Goal: Transaction & Acquisition: Book appointment/travel/reservation

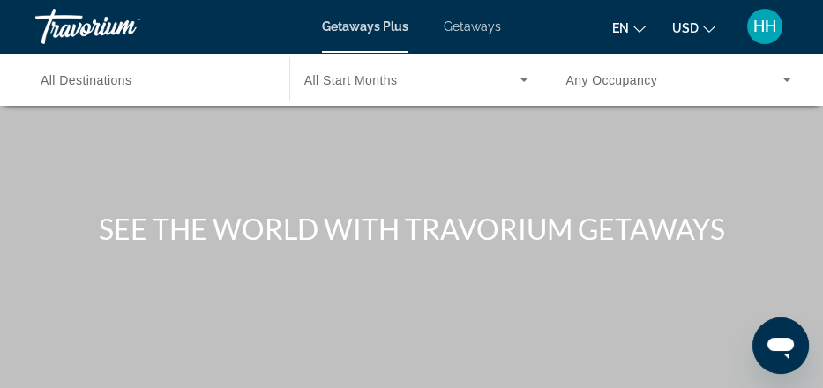
click at [754, 35] on span "HH" at bounding box center [765, 27] width 23 height 18
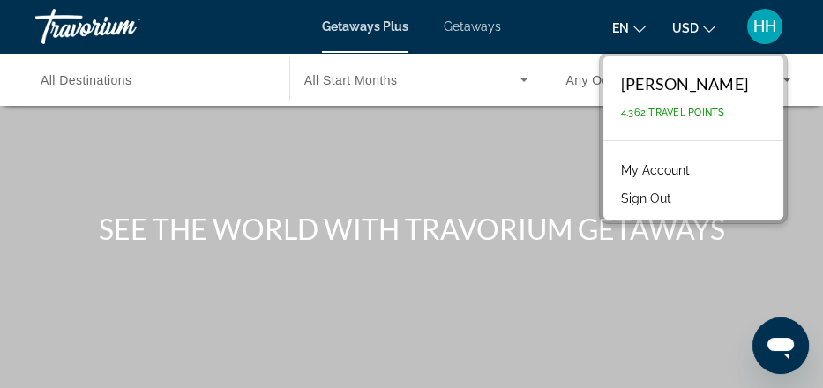
click at [436, 191] on div "Main content" at bounding box center [411, 212] width 823 height 424
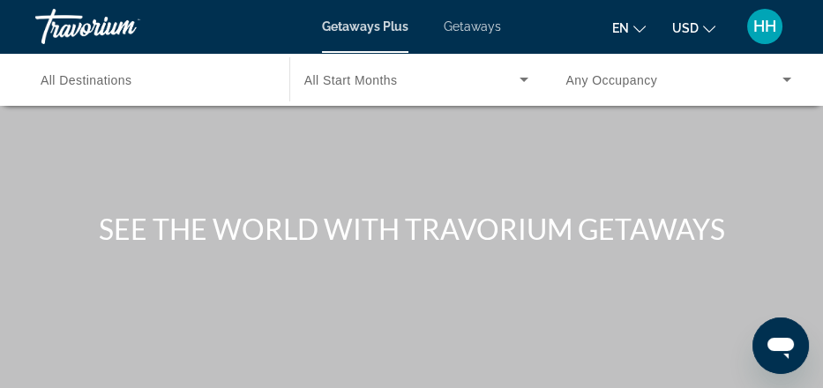
click at [117, 87] on span "All Destinations" at bounding box center [87, 80] width 92 height 14
click at [117, 91] on input "Destination All Destinations" at bounding box center [154, 80] width 226 height 21
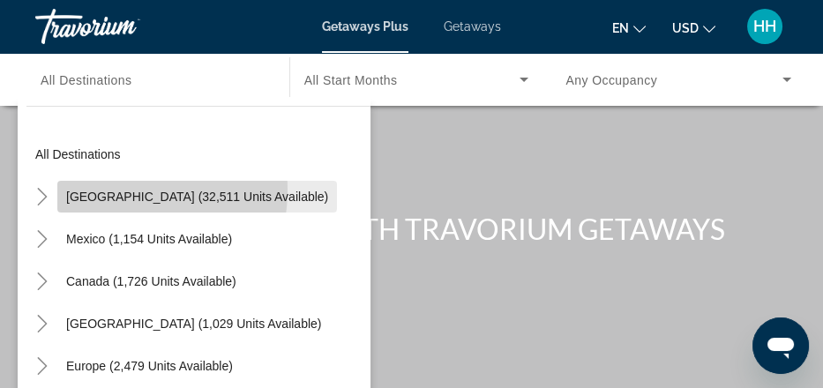
click at [129, 204] on span "[GEOGRAPHIC_DATA] (32,511 units available)" at bounding box center [197, 197] width 262 height 14
type input "**********"
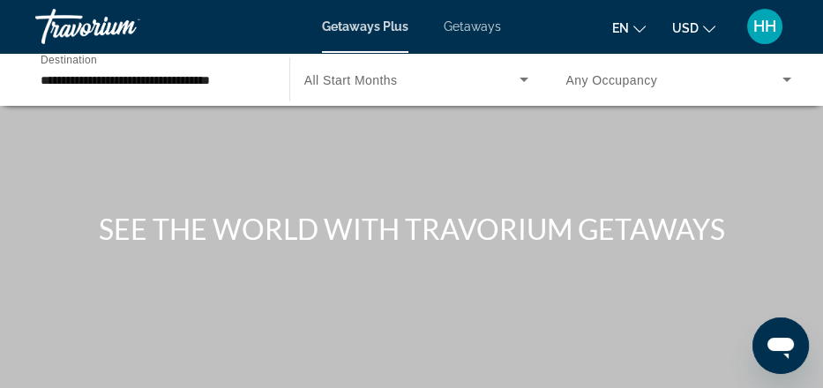
click at [394, 87] on span "All Start Months" at bounding box center [351, 80] width 94 height 14
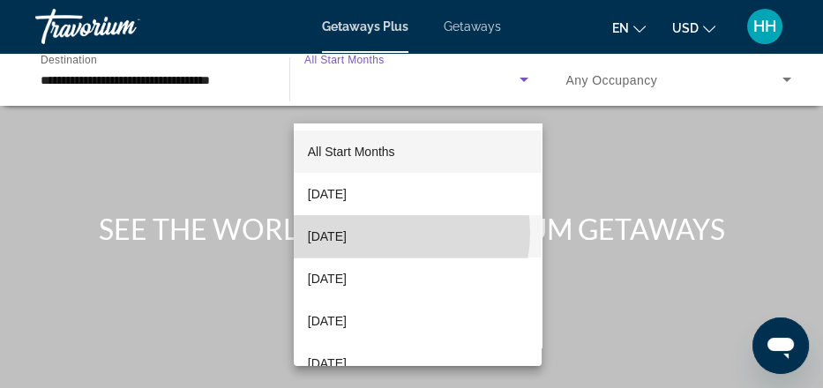
click at [347, 233] on span "[DATE]" at bounding box center [327, 236] width 39 height 21
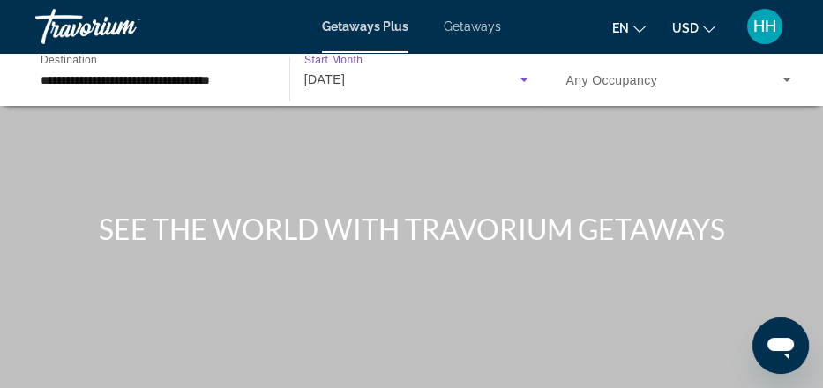
click at [606, 87] on span "Any Occupancy" at bounding box center [612, 80] width 92 height 14
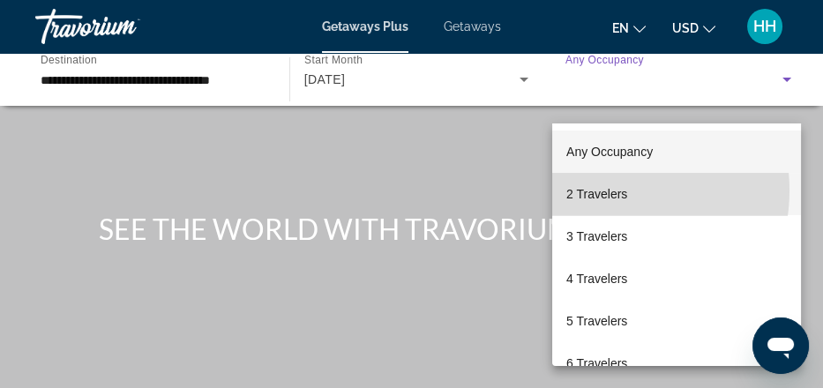
click at [607, 191] on span "2 Travelers" at bounding box center [597, 194] width 61 height 21
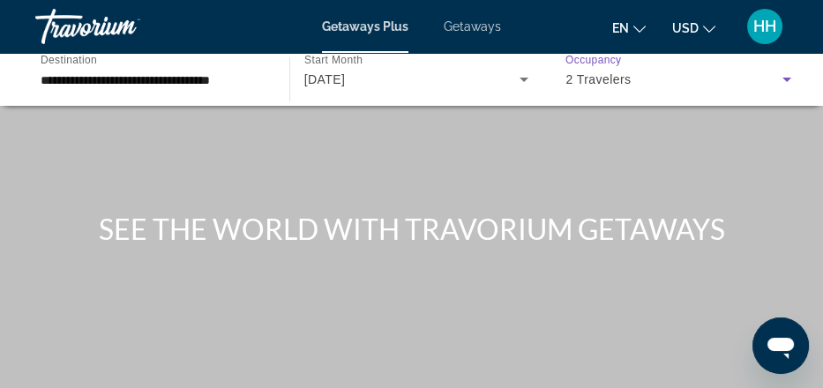
click at [783, 82] on icon "Search widget" at bounding box center [787, 80] width 9 height 4
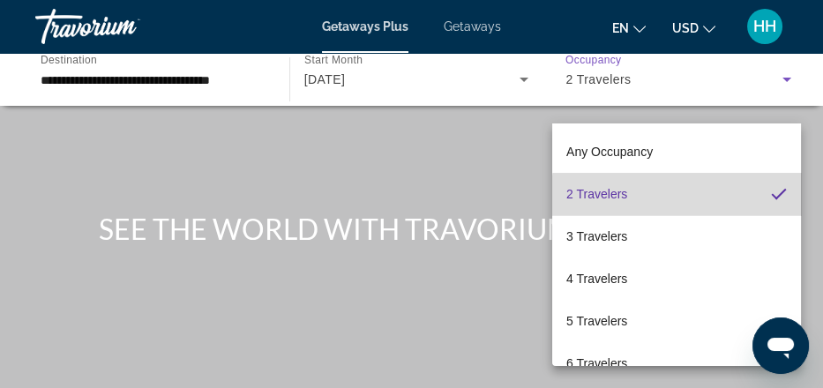
click at [719, 200] on mat-option "2 Travelers" at bounding box center [676, 194] width 249 height 42
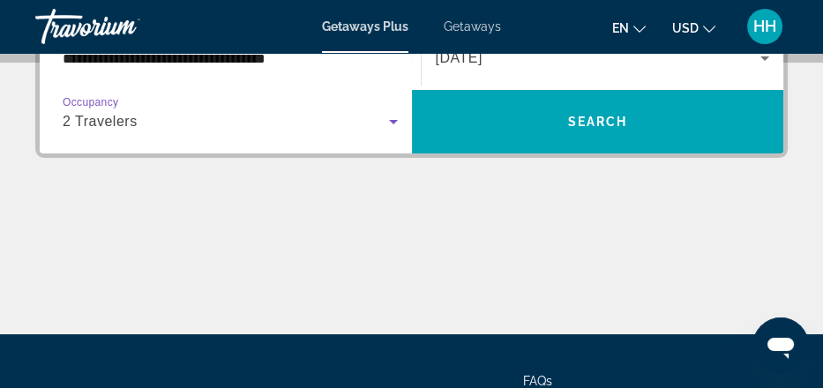
scroll to position [361, 0]
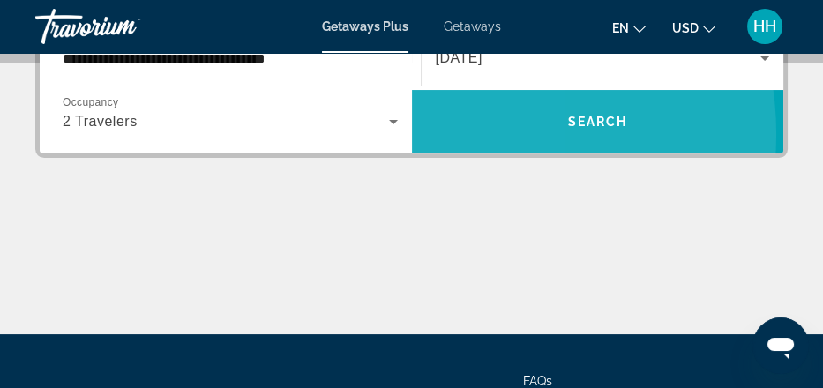
click at [447, 143] on span "Search widget" at bounding box center [598, 122] width 372 height 42
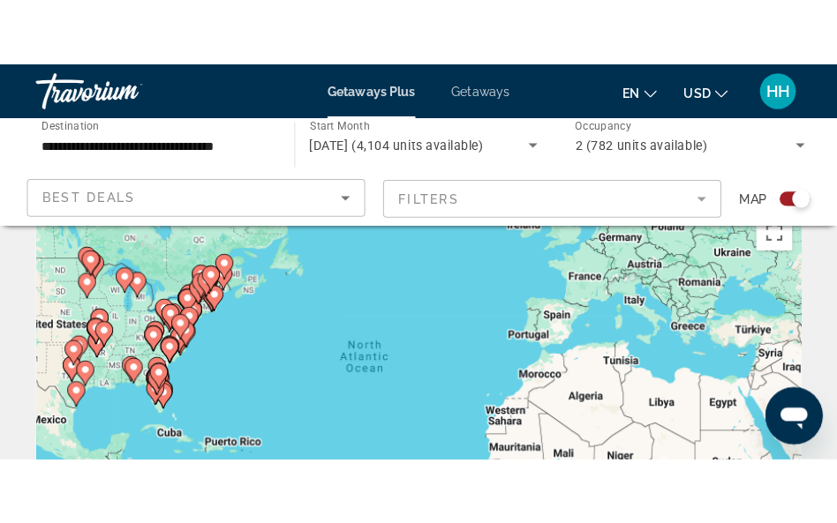
scroll to position [36, 0]
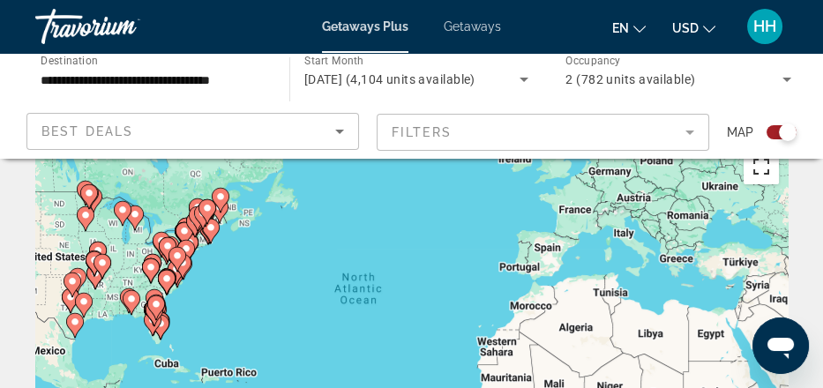
click at [752, 184] on button "Toggle fullscreen view" at bounding box center [761, 166] width 35 height 35
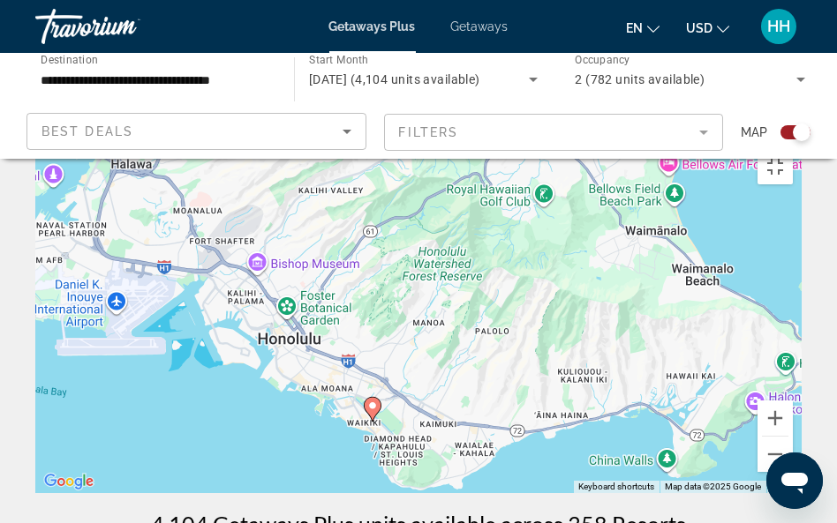
click at [371, 387] on image "Main content" at bounding box center [372, 406] width 11 height 11
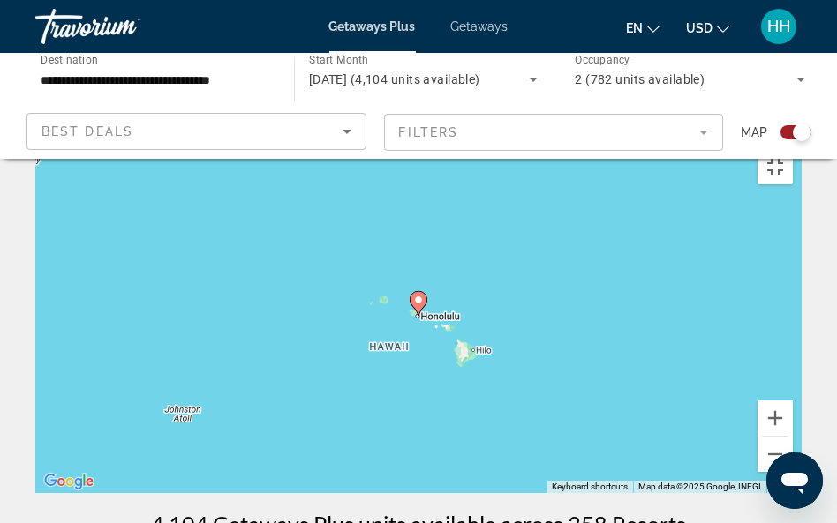
click at [418, 295] on image "Main content" at bounding box center [418, 300] width 11 height 11
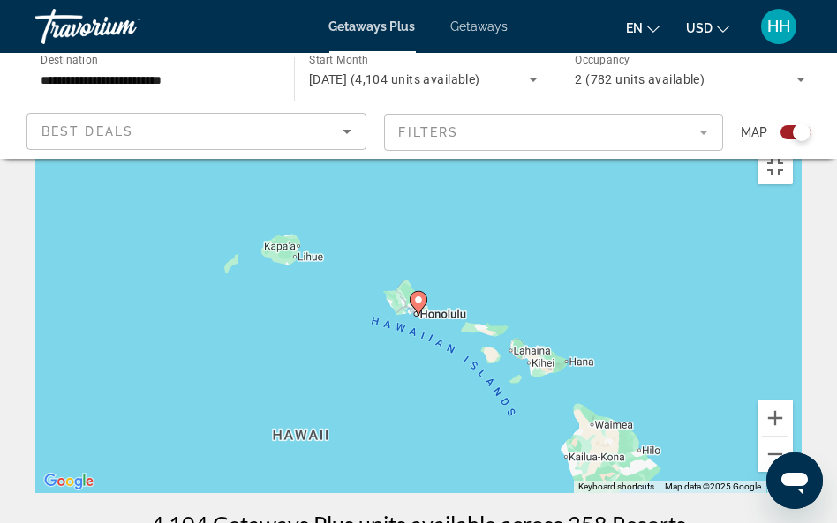
click at [418, 295] on image "Main content" at bounding box center [418, 300] width 11 height 11
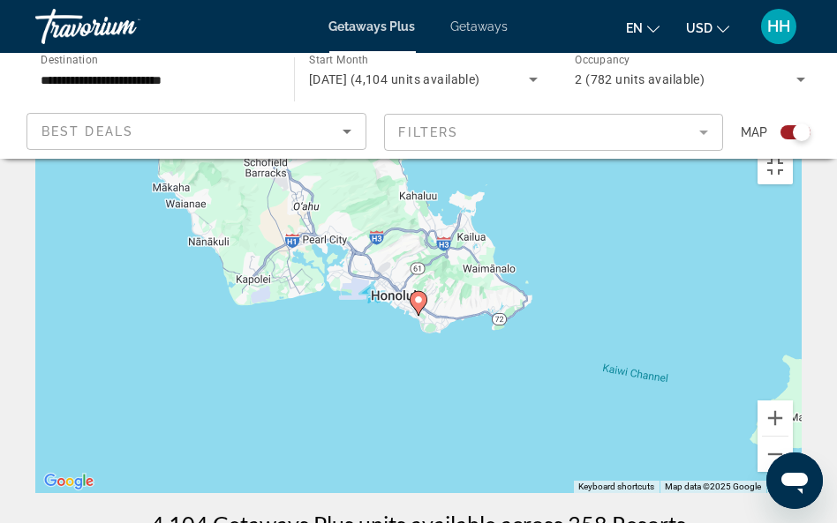
click at [418, 295] on image "Main content" at bounding box center [418, 300] width 11 height 11
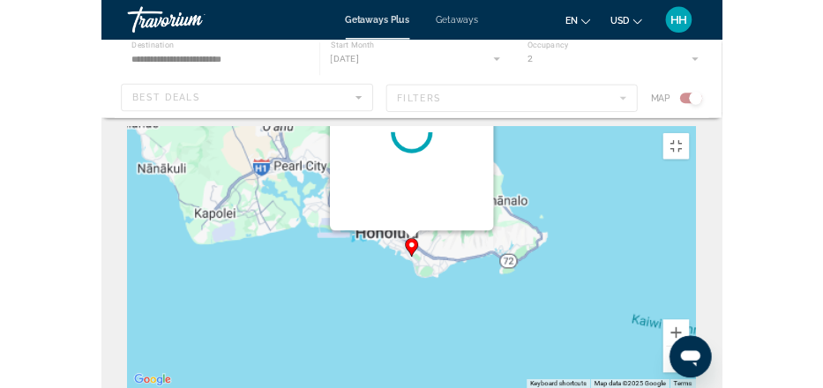
scroll to position [0, 0]
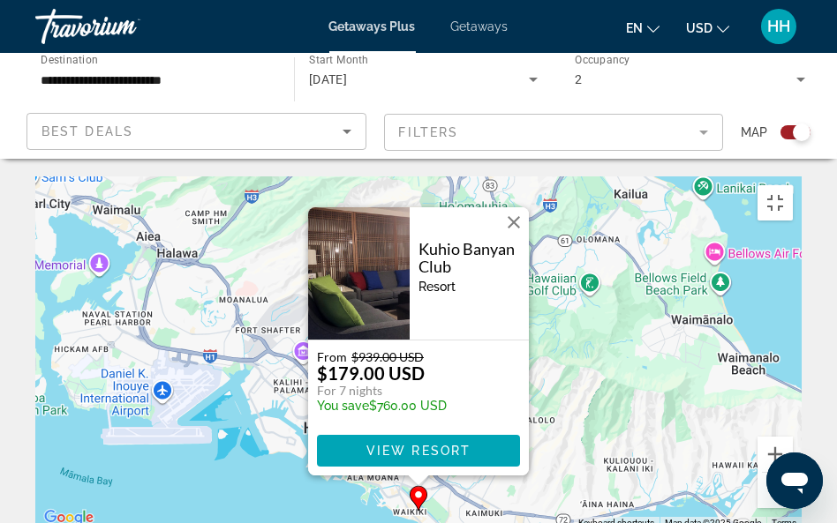
click at [527, 209] on button "Close" at bounding box center [513, 222] width 26 height 26
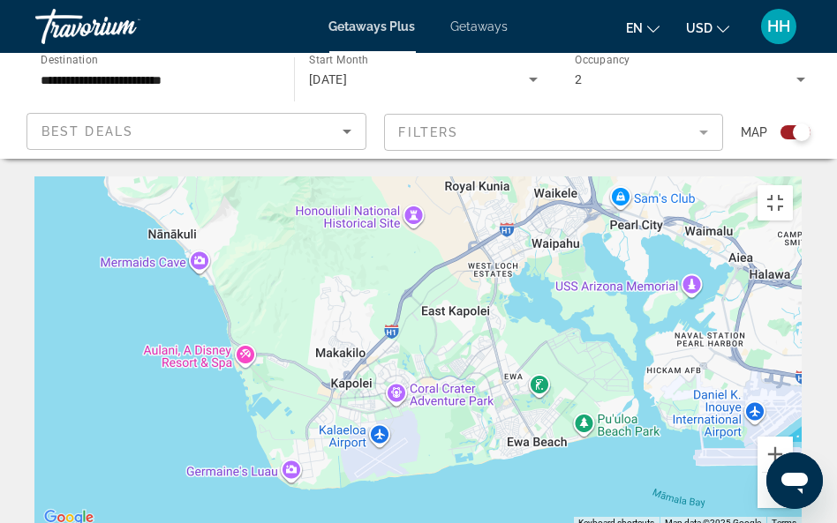
drag, startPoint x: 229, startPoint y: 301, endPoint x: 813, endPoint y: 340, distance: 585.6
click at [801, 340] on div "To activate drag with keyboard, press Alt + Enter. Once in keyboard drag state,…" at bounding box center [418, 353] width 766 height 353
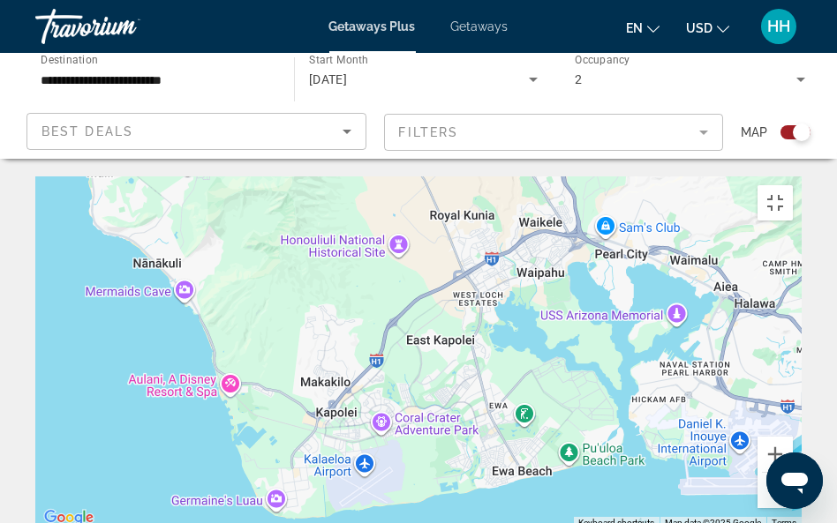
click at [801, 340] on div "To activate drag with keyboard, press Alt + Enter. Once in keyboard drag state,…" at bounding box center [418, 353] width 766 height 353
click at [793, 387] on button "Zoom out" at bounding box center [774, 490] width 35 height 35
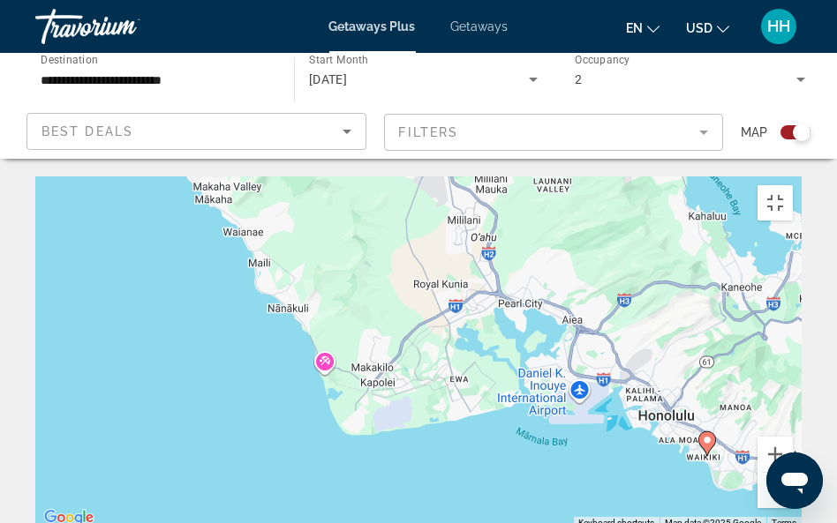
click at [793, 387] on button "Zoom out" at bounding box center [774, 490] width 35 height 35
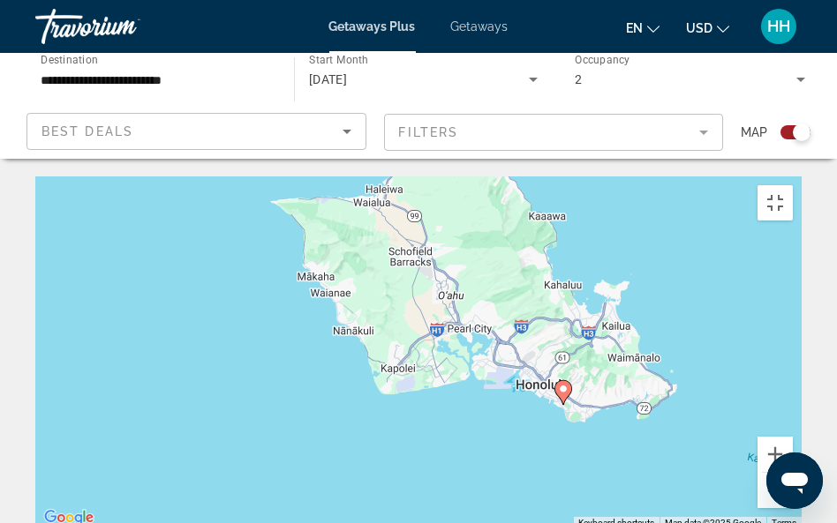
click at [793, 387] on button "Zoom out" at bounding box center [774, 490] width 35 height 35
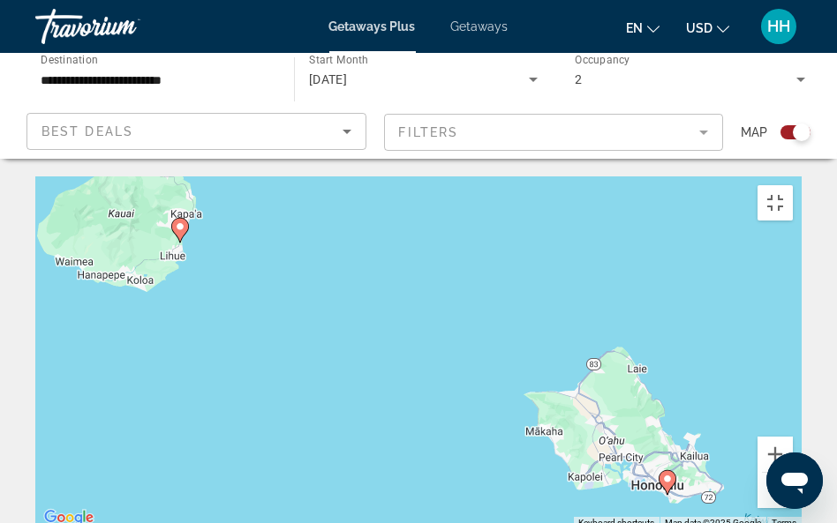
drag, startPoint x: 378, startPoint y: 363, endPoint x: 556, endPoint y: 481, distance: 213.9
click at [556, 387] on div "To activate drag with keyboard, press Alt + Enter. Once in keyboard drag state,…" at bounding box center [418, 353] width 766 height 353
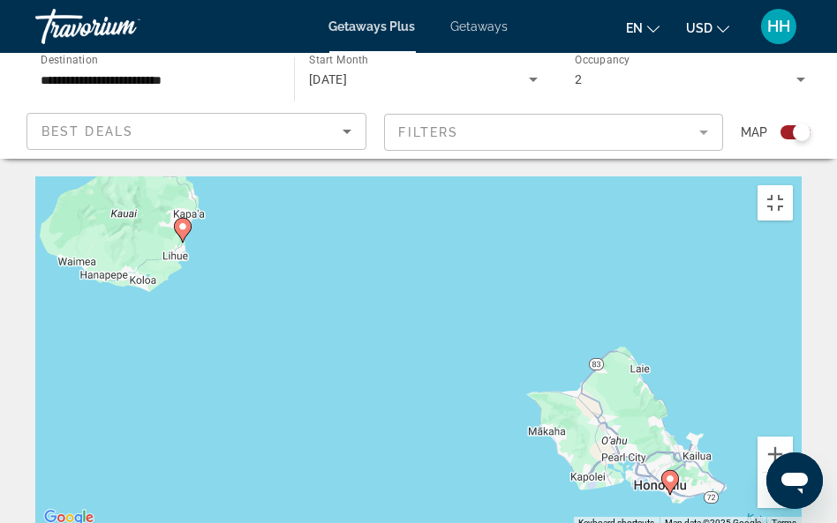
click at [183, 222] on image "Main content" at bounding box center [182, 227] width 11 height 11
type input "**********"
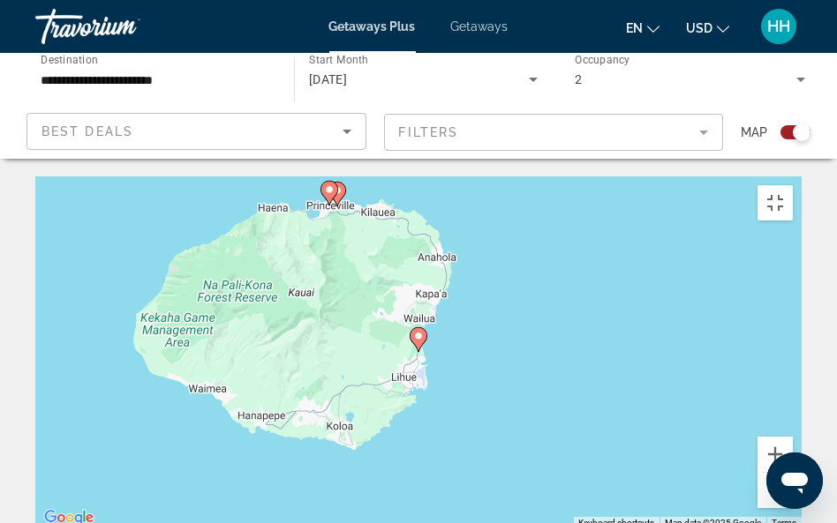
click at [419, 331] on image "Main content" at bounding box center [418, 336] width 11 height 11
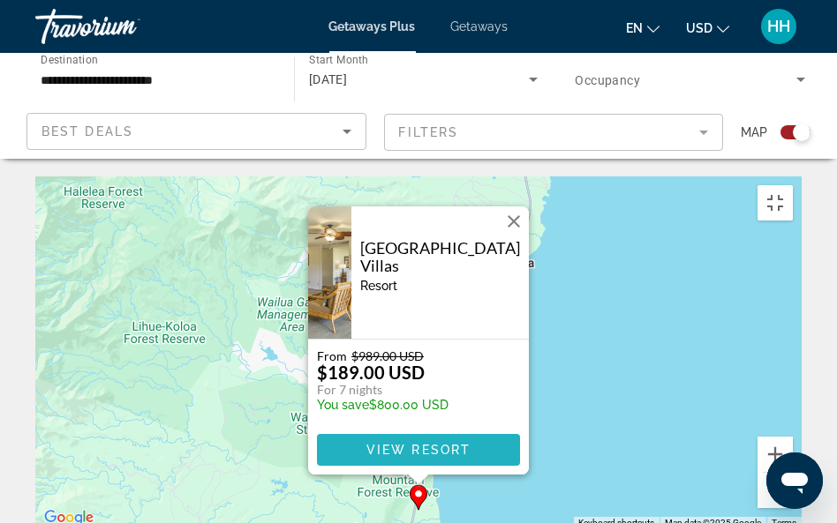
click at [493, 387] on span "Main content" at bounding box center [418, 450] width 203 height 42
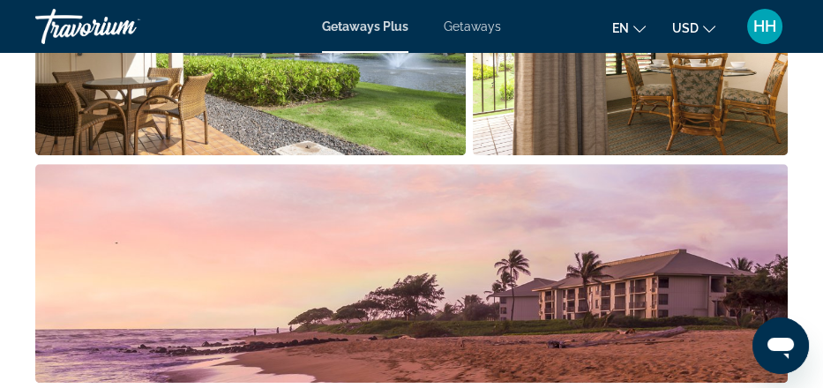
scroll to position [1563, 0]
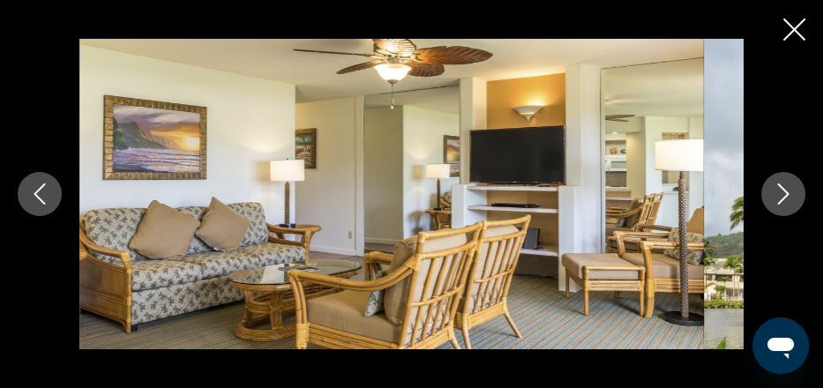
click at [778, 188] on icon "Next image" at bounding box center [783, 194] width 11 height 21
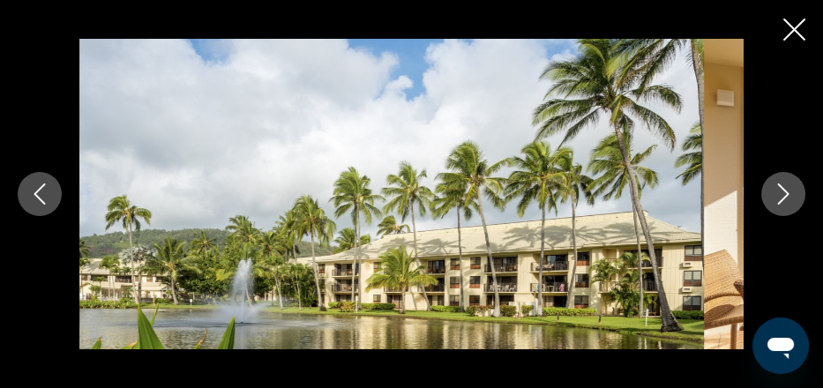
click at [778, 188] on icon "Next image" at bounding box center [783, 194] width 11 height 21
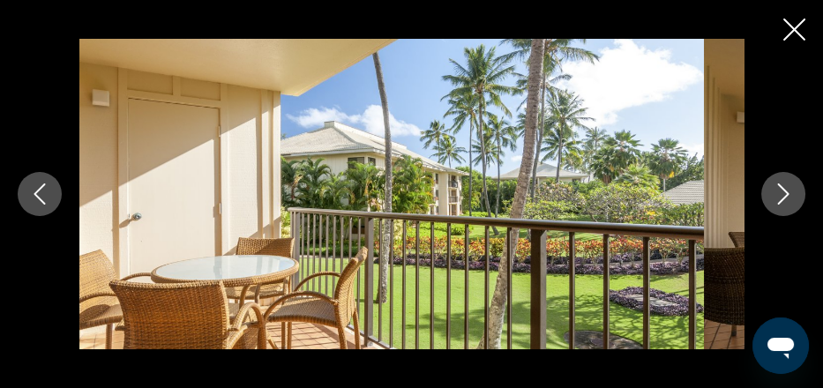
click at [778, 188] on icon "Next image" at bounding box center [783, 194] width 11 height 21
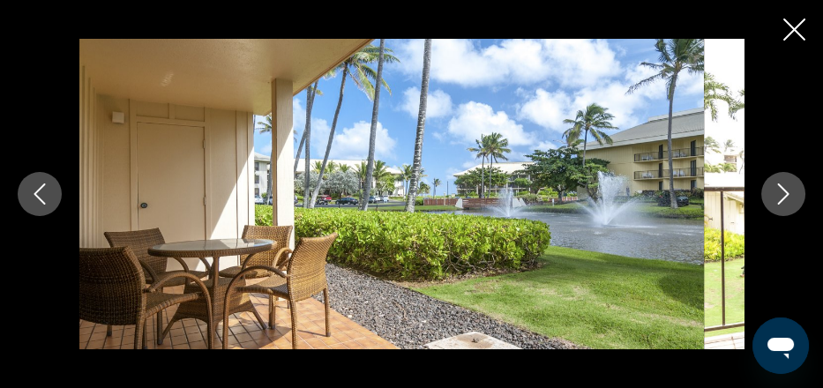
click at [778, 188] on icon "Next image" at bounding box center [783, 194] width 11 height 21
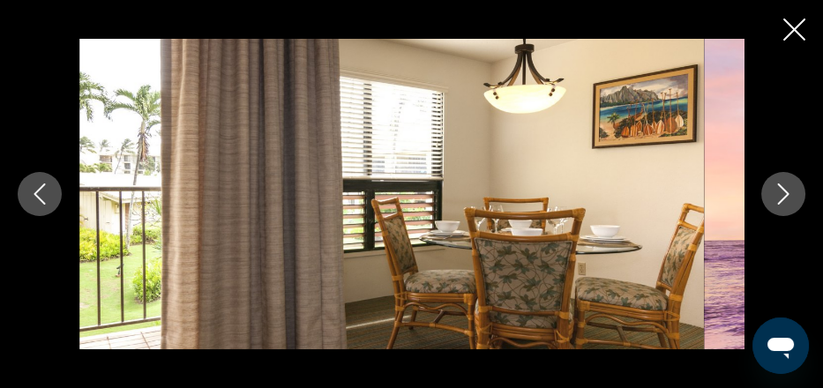
click at [778, 188] on icon "Next image" at bounding box center [783, 194] width 11 height 21
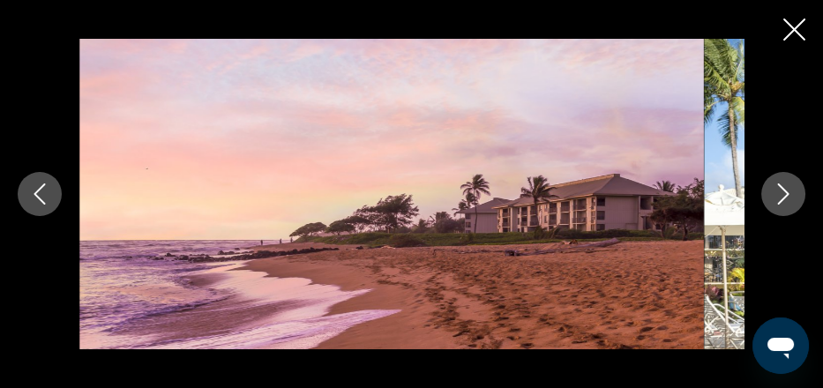
click at [778, 188] on icon "Next image" at bounding box center [783, 194] width 11 height 21
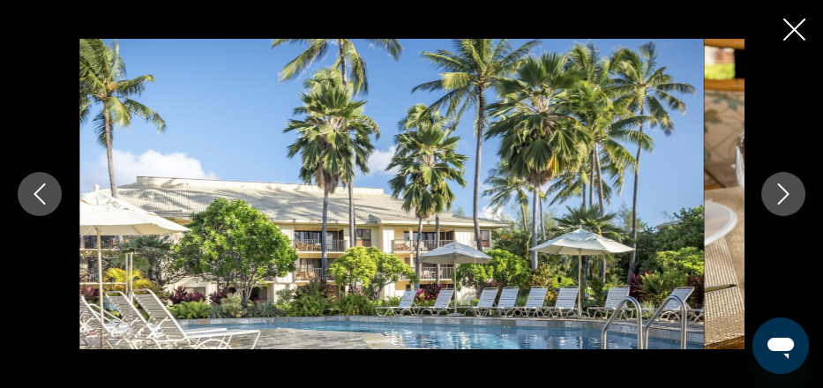
click at [778, 188] on icon "Next image" at bounding box center [783, 194] width 11 height 21
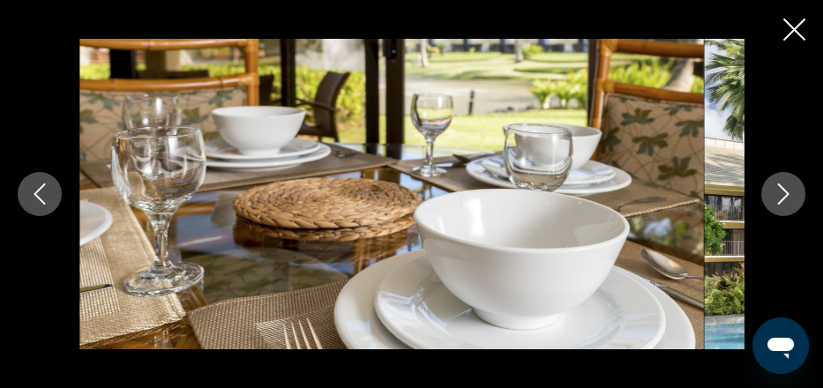
click at [778, 188] on icon "Next image" at bounding box center [783, 194] width 11 height 21
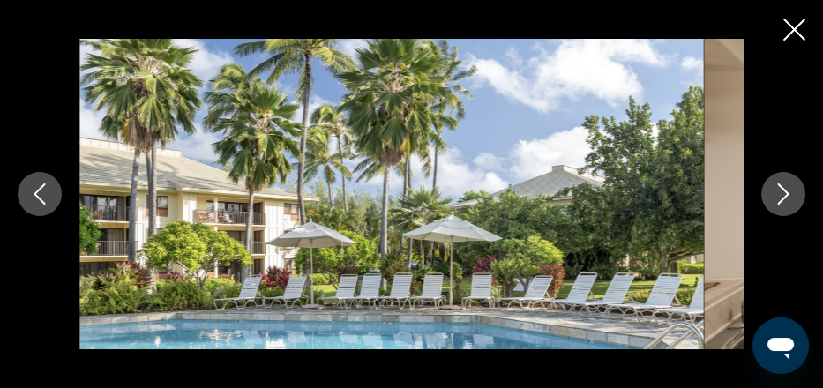
click at [778, 188] on icon "Next image" at bounding box center [783, 194] width 11 height 21
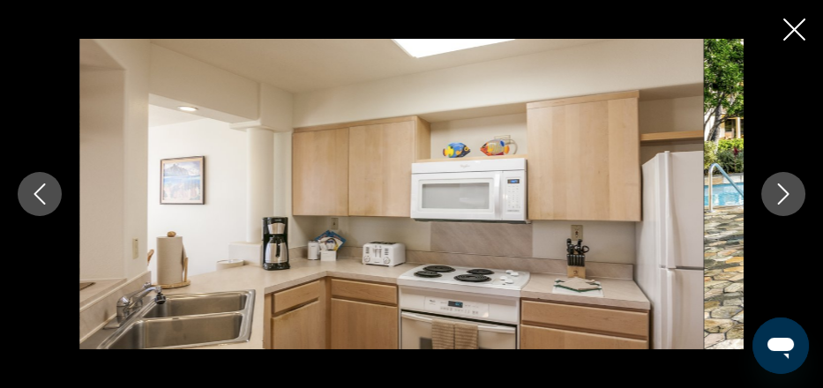
click at [778, 188] on icon "Next image" at bounding box center [783, 194] width 11 height 21
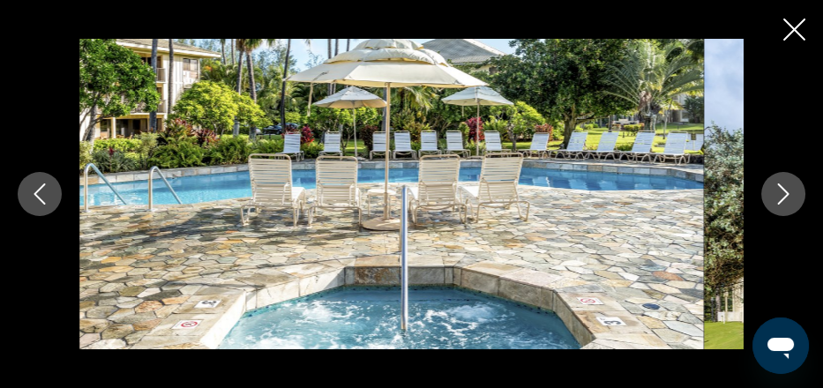
click at [778, 188] on icon "Next image" at bounding box center [783, 194] width 11 height 21
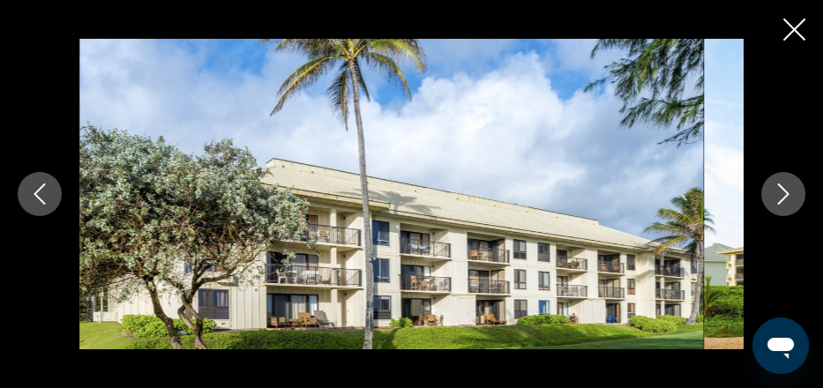
click at [778, 188] on icon "Next image" at bounding box center [783, 194] width 11 height 21
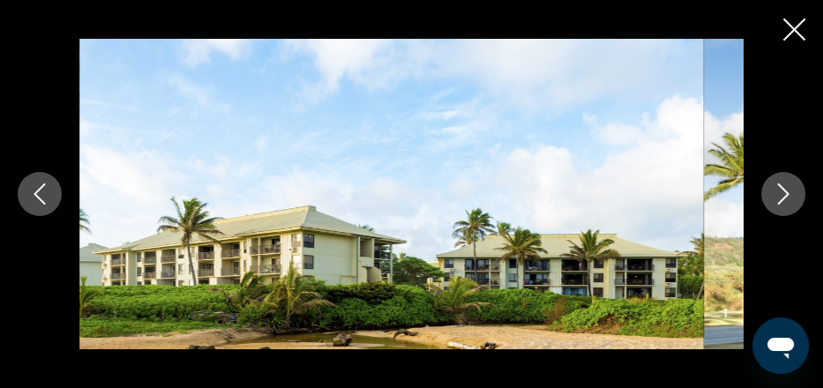
click at [778, 188] on icon "Next image" at bounding box center [783, 194] width 11 height 21
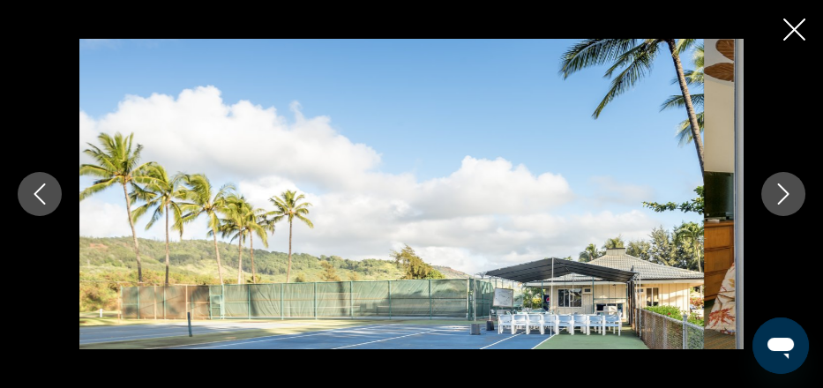
scroll to position [1798, 0]
click at [773, 193] on icon "Next image" at bounding box center [783, 194] width 21 height 21
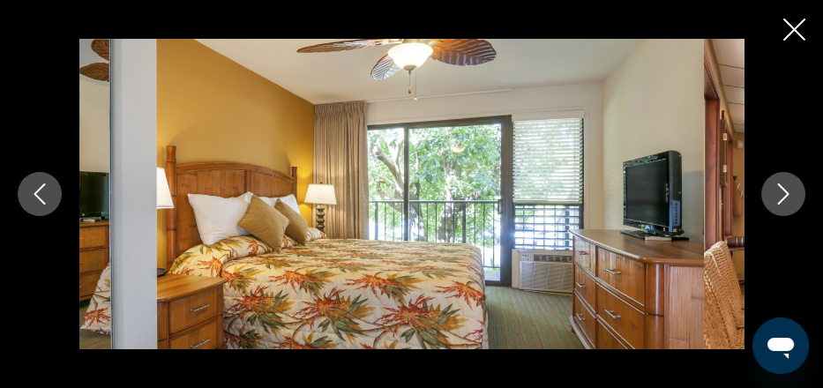
click at [773, 193] on icon "Next image" at bounding box center [783, 194] width 21 height 21
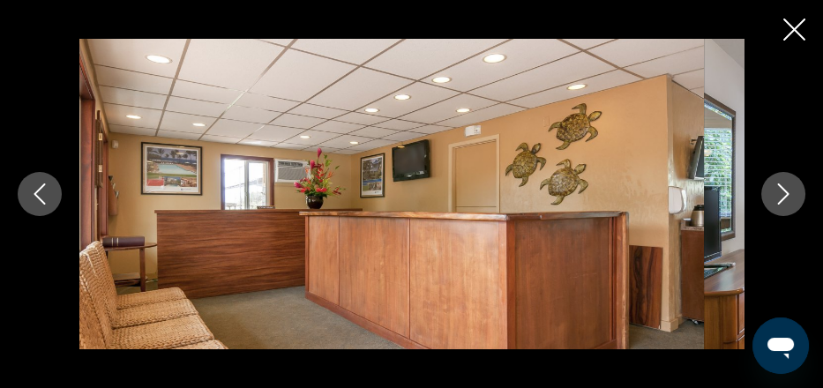
click at [773, 193] on icon "Next image" at bounding box center [783, 194] width 21 height 21
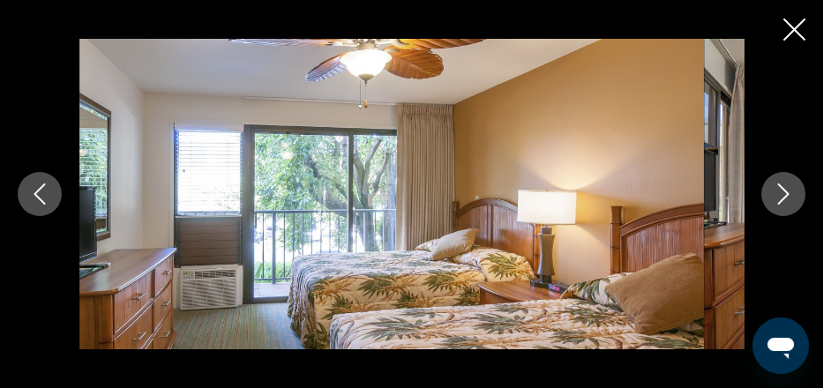
click at [773, 193] on icon "Next image" at bounding box center [783, 194] width 21 height 21
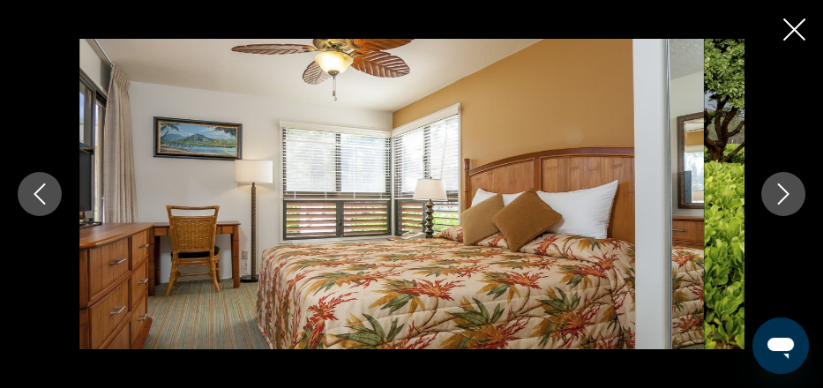
click at [773, 193] on icon "Next image" at bounding box center [783, 194] width 21 height 21
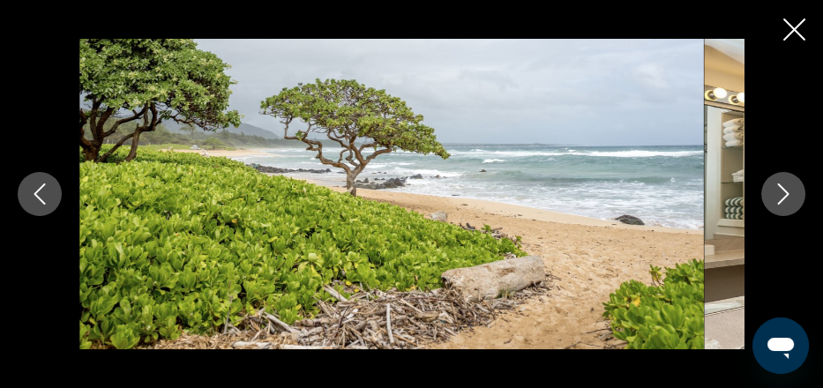
click at [773, 193] on icon "Next image" at bounding box center [783, 194] width 21 height 21
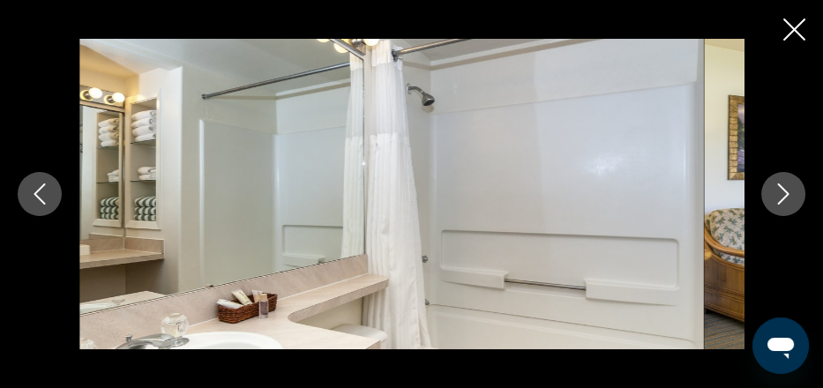
click at [773, 193] on icon "Next image" at bounding box center [783, 194] width 21 height 21
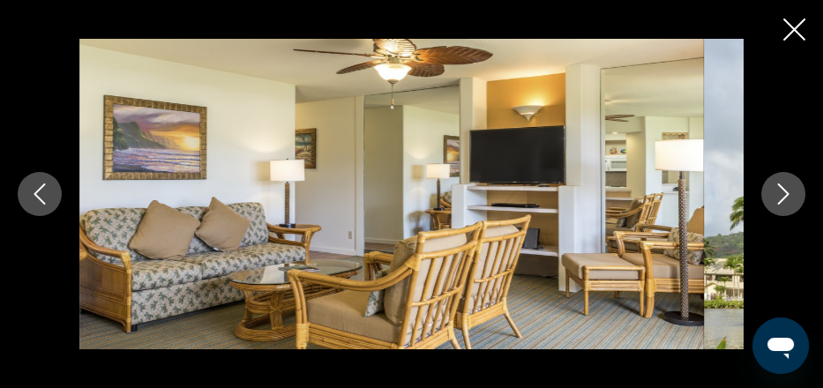
click at [773, 193] on icon "Next image" at bounding box center [783, 194] width 21 height 21
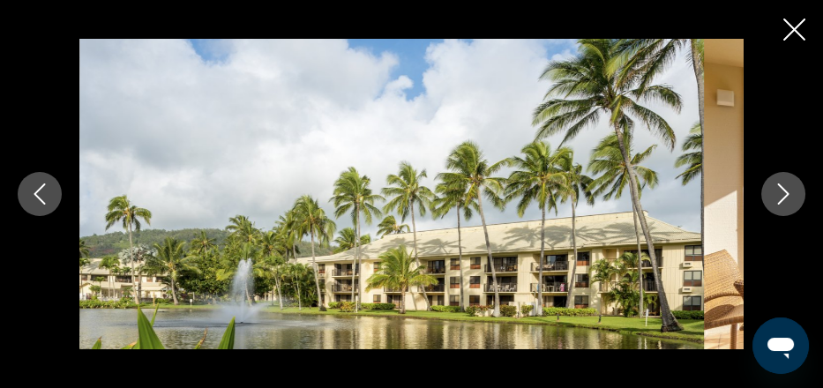
click at [773, 193] on icon "Next image" at bounding box center [783, 194] width 21 height 21
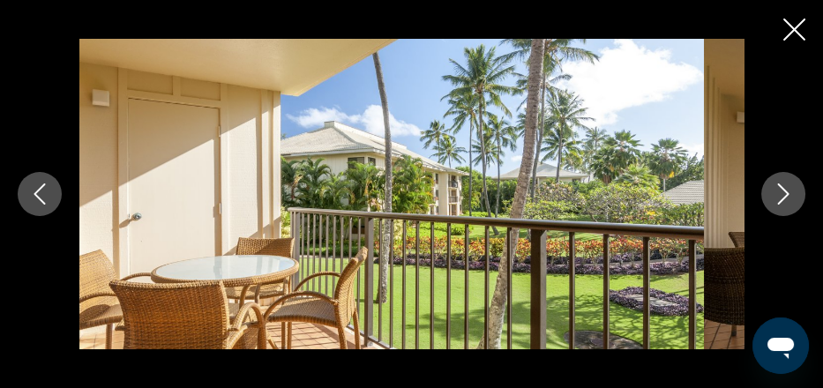
click at [773, 193] on icon "Next image" at bounding box center [783, 194] width 21 height 21
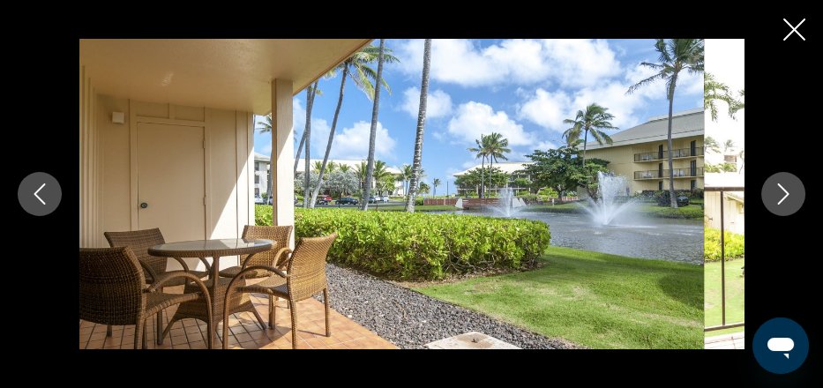
click at [773, 193] on icon "Next image" at bounding box center [783, 194] width 21 height 21
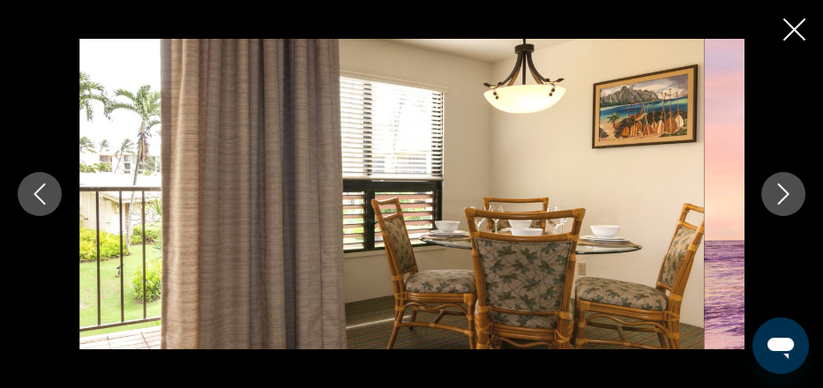
click at [773, 193] on icon "Next image" at bounding box center [783, 194] width 21 height 21
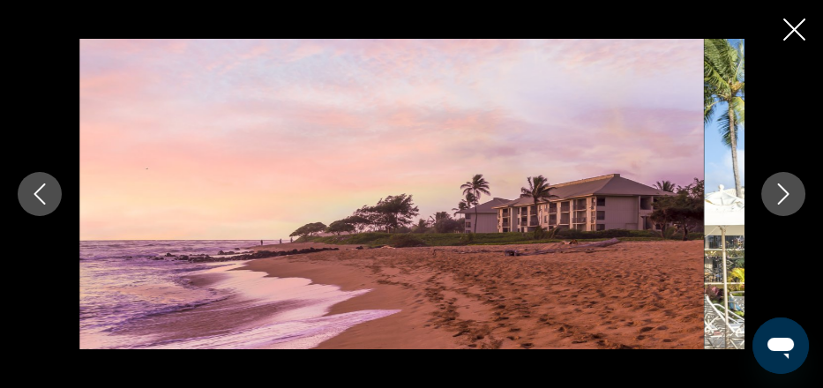
click at [773, 193] on icon "Next image" at bounding box center [783, 194] width 21 height 21
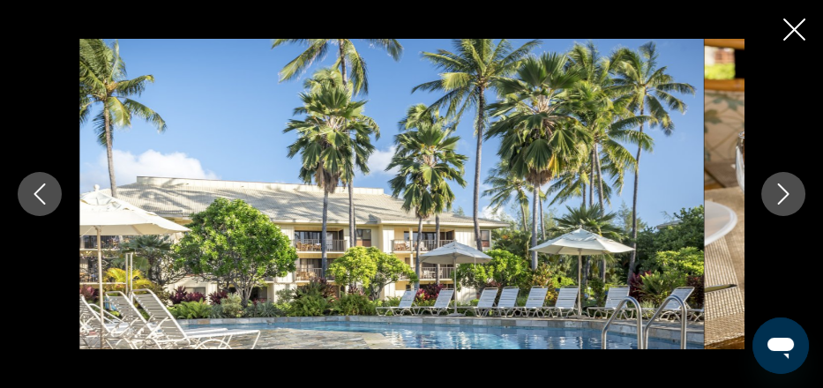
click at [773, 193] on icon "Next image" at bounding box center [783, 194] width 21 height 21
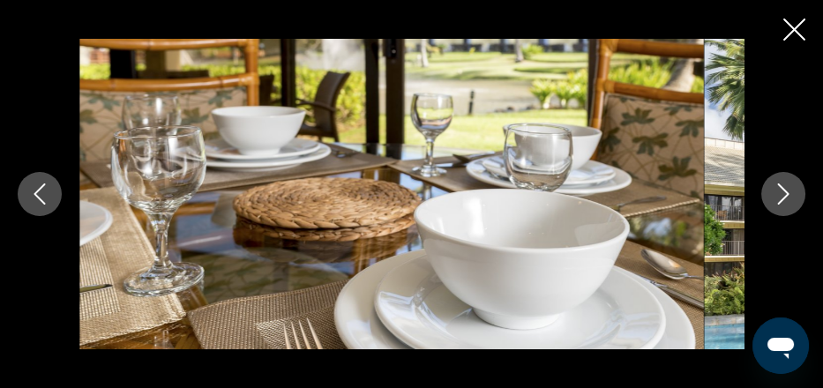
click at [773, 193] on icon "Next image" at bounding box center [783, 194] width 21 height 21
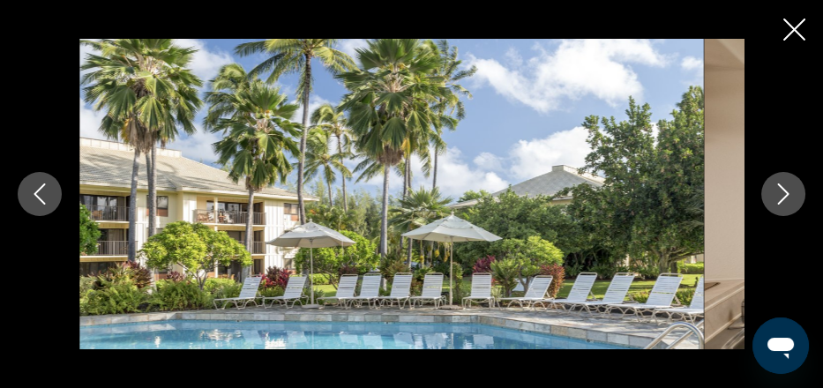
click at [773, 193] on icon "Next image" at bounding box center [783, 194] width 21 height 21
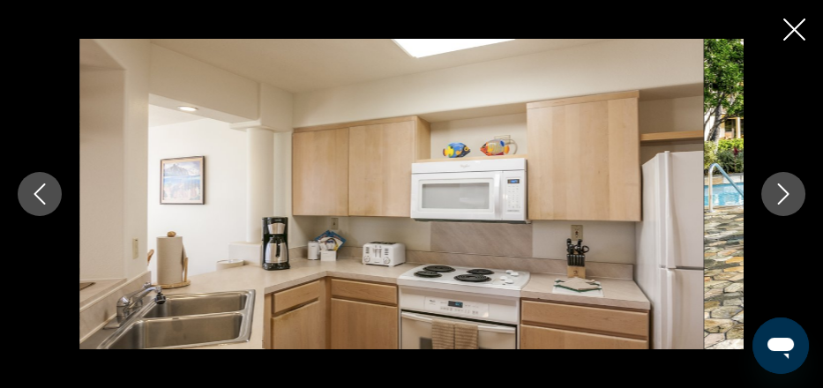
click at [773, 193] on icon "Next image" at bounding box center [783, 194] width 21 height 21
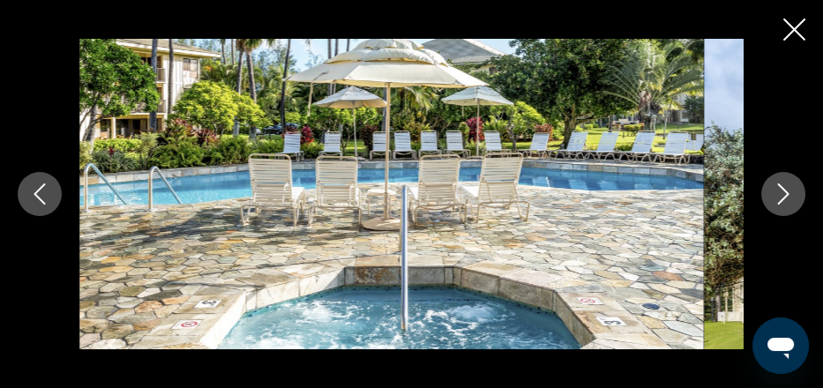
click at [773, 193] on icon "Next image" at bounding box center [783, 194] width 21 height 21
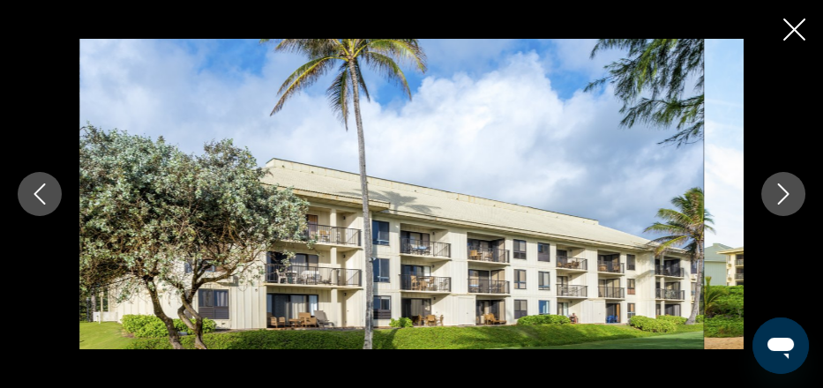
click at [773, 193] on icon "Next image" at bounding box center [783, 194] width 21 height 21
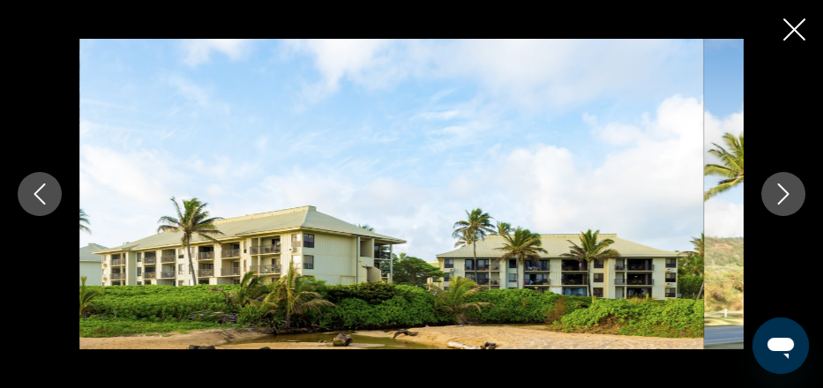
click at [773, 193] on icon "Next image" at bounding box center [783, 194] width 21 height 21
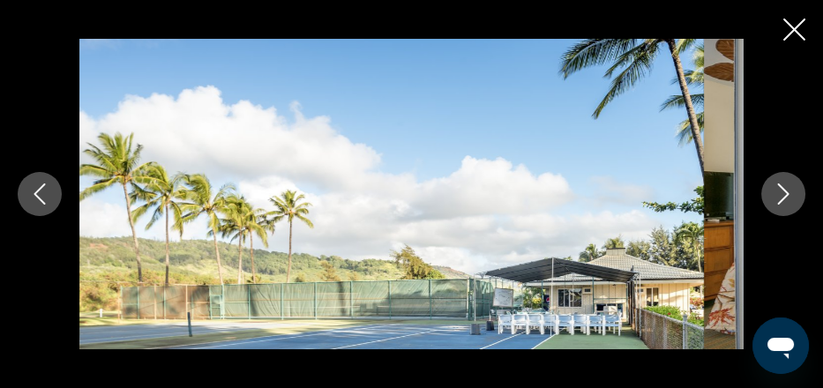
click at [773, 193] on icon "Next image" at bounding box center [783, 194] width 21 height 21
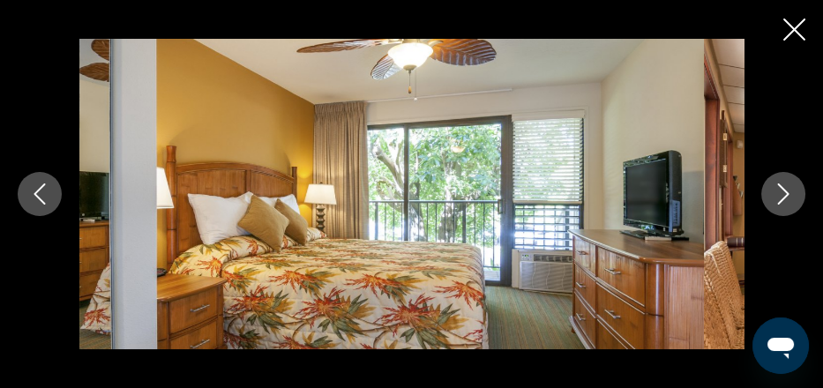
click at [773, 193] on icon "Next image" at bounding box center [783, 194] width 21 height 21
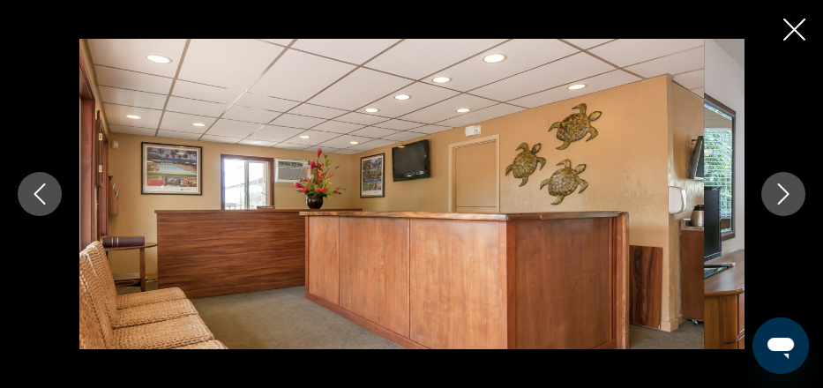
click at [773, 193] on icon "Next image" at bounding box center [783, 194] width 21 height 21
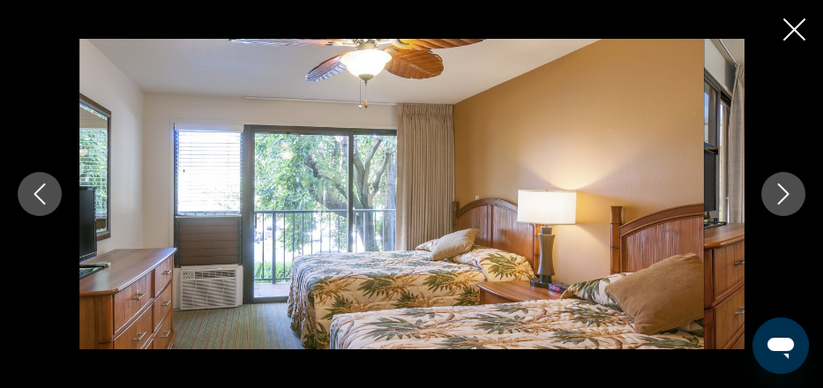
click at [773, 193] on icon "Next image" at bounding box center [783, 194] width 21 height 21
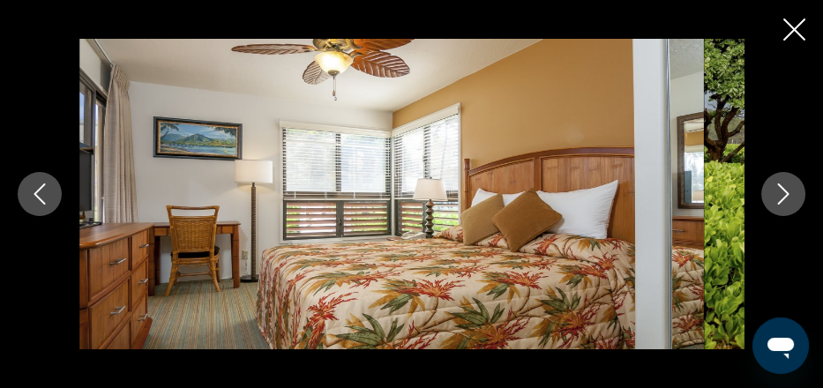
click at [773, 193] on icon "Next image" at bounding box center [783, 194] width 21 height 21
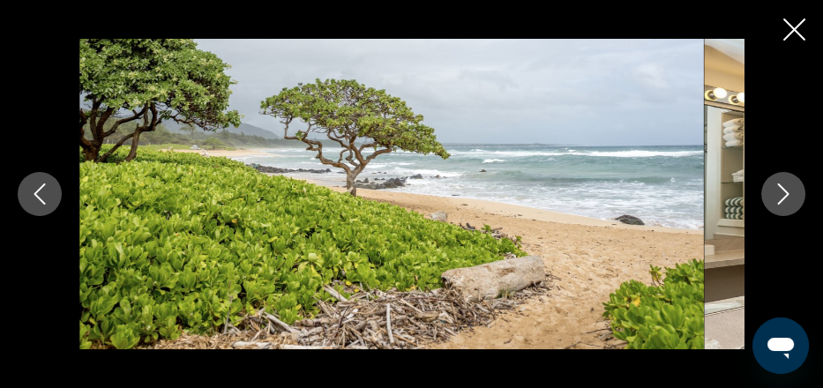
click at [773, 193] on icon "Next image" at bounding box center [783, 194] width 21 height 21
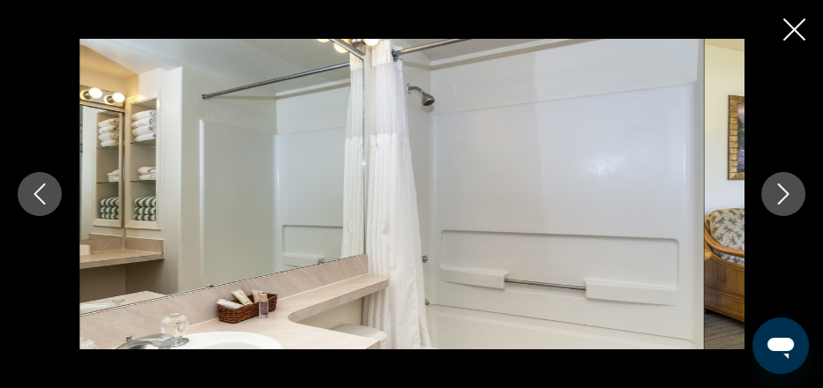
click at [773, 193] on icon "Next image" at bounding box center [783, 194] width 21 height 21
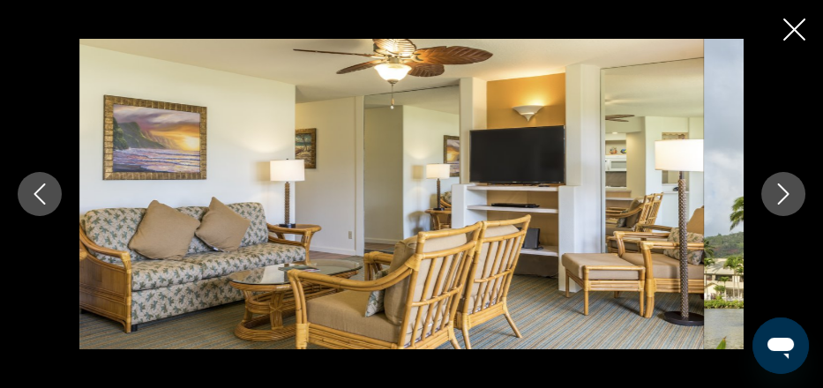
click at [773, 193] on icon "Next image" at bounding box center [783, 194] width 21 height 21
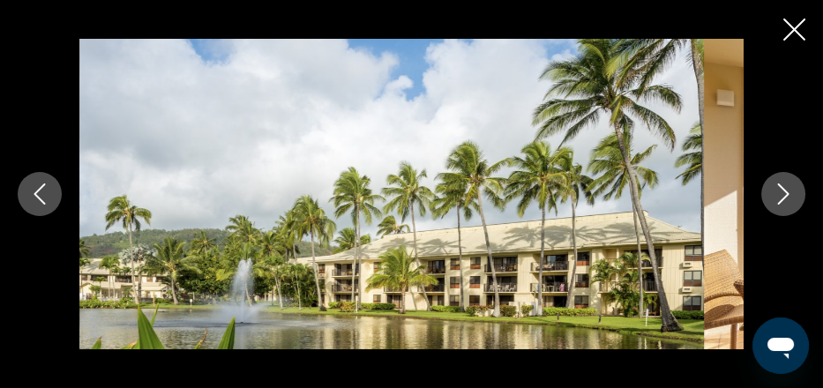
click at [773, 193] on icon "Next image" at bounding box center [783, 194] width 21 height 21
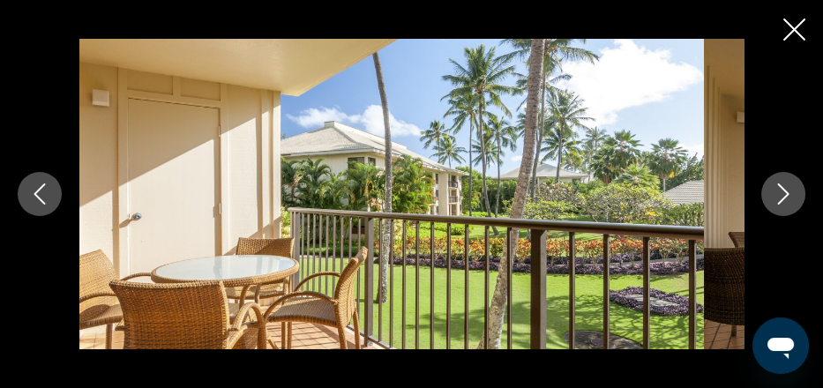
scroll to position [1916, 0]
click at [790, 41] on div "prev next" at bounding box center [411, 194] width 823 height 311
click at [785, 34] on icon "Close slideshow" at bounding box center [795, 30] width 22 height 22
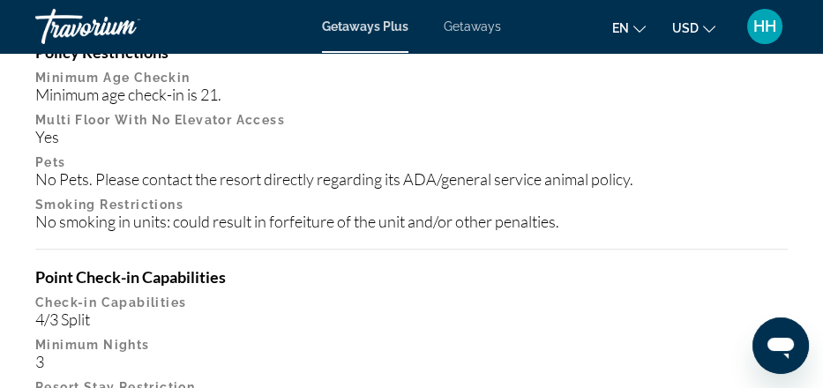
scroll to position [2585, 0]
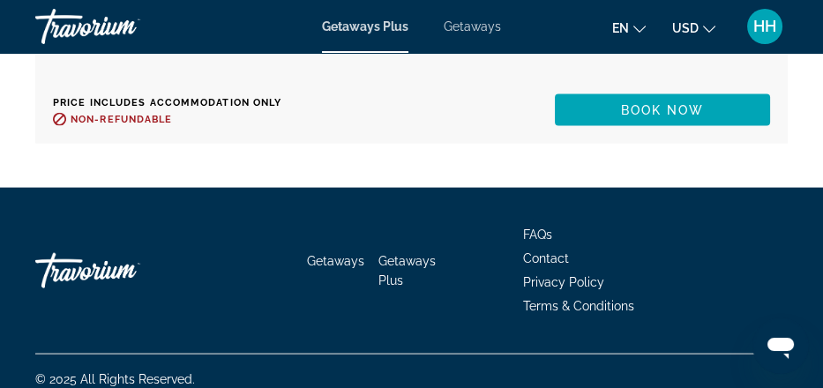
scroll to position [4760, 0]
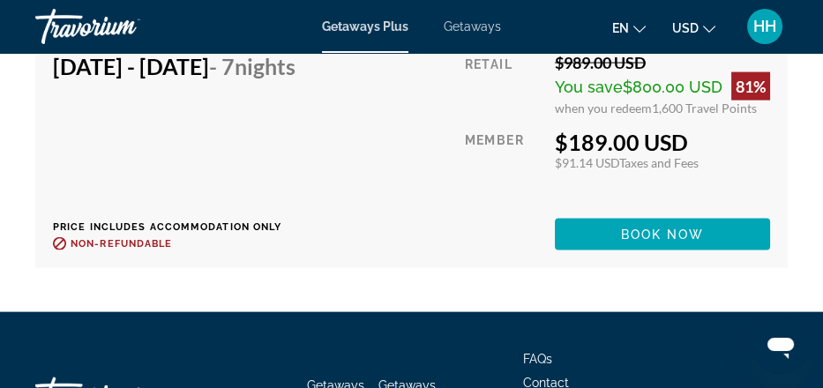
scroll to position [4629, 0]
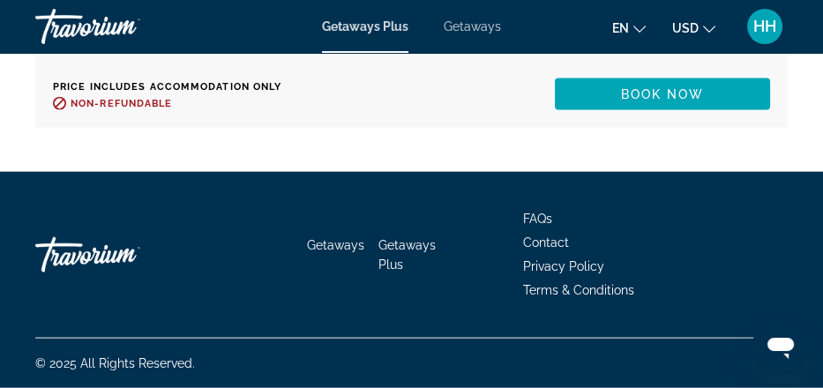
scroll to position [5949, 0]
click at [481, 31] on span "Getaways" at bounding box center [472, 26] width 57 height 14
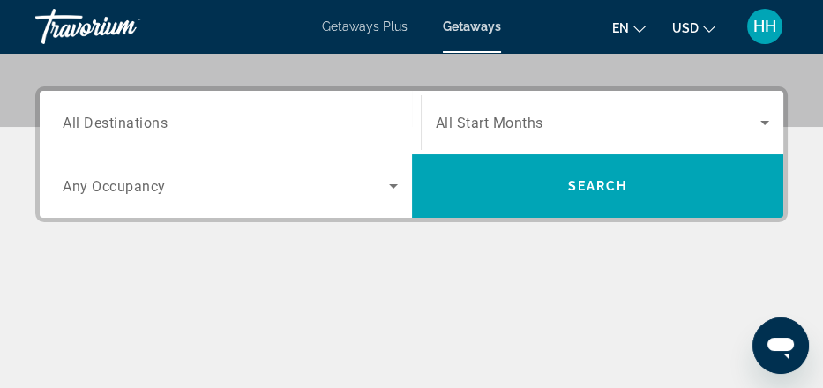
scroll to position [299, 0]
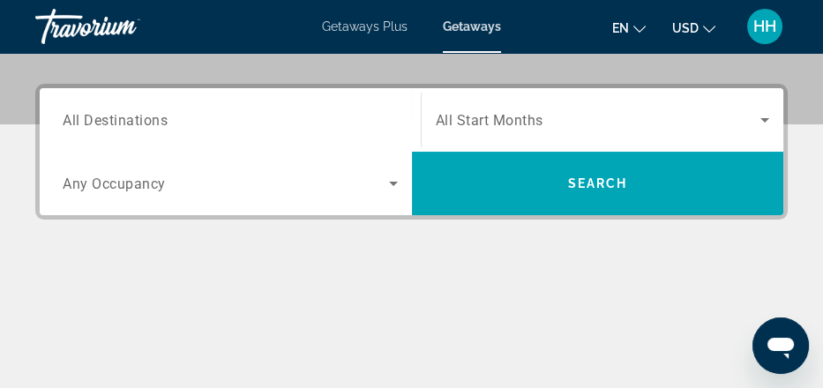
click at [168, 128] on span "All Destinations" at bounding box center [115, 119] width 105 height 17
click at [202, 132] on input "Destination All Destinations" at bounding box center [230, 120] width 335 height 21
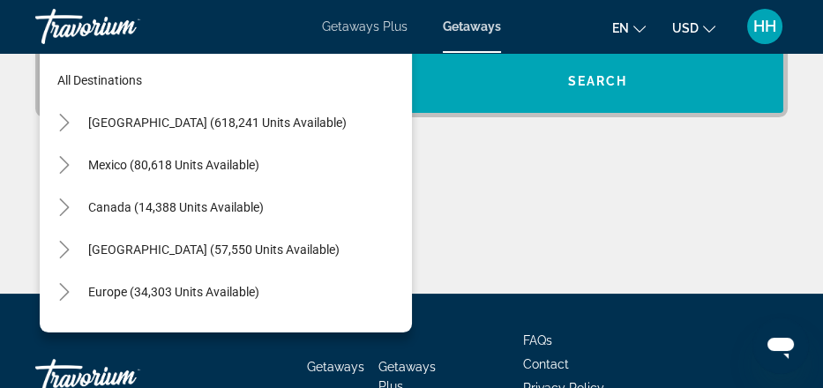
scroll to position [407, 0]
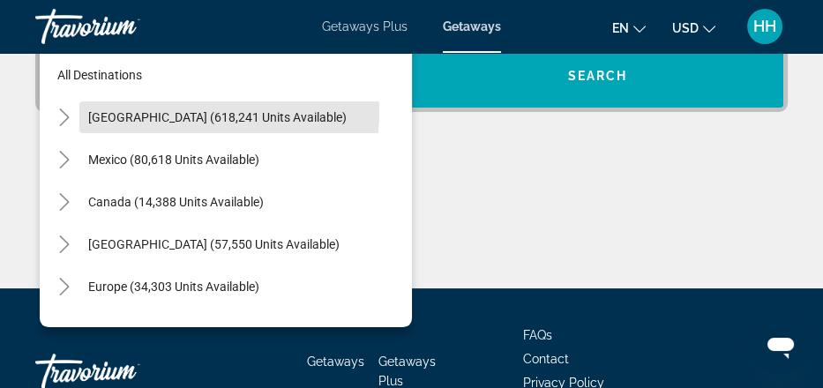
click at [202, 124] on span "[GEOGRAPHIC_DATA] (618,241 units available)" at bounding box center [217, 117] width 259 height 14
type input "**********"
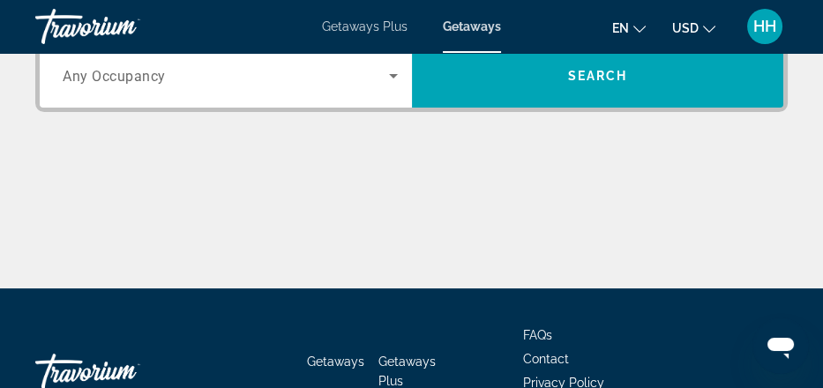
click at [202, 108] on div "Occupancy Any Occupancy" at bounding box center [231, 76] width 364 height 64
click at [232, 86] on span "Search widget" at bounding box center [226, 75] width 327 height 21
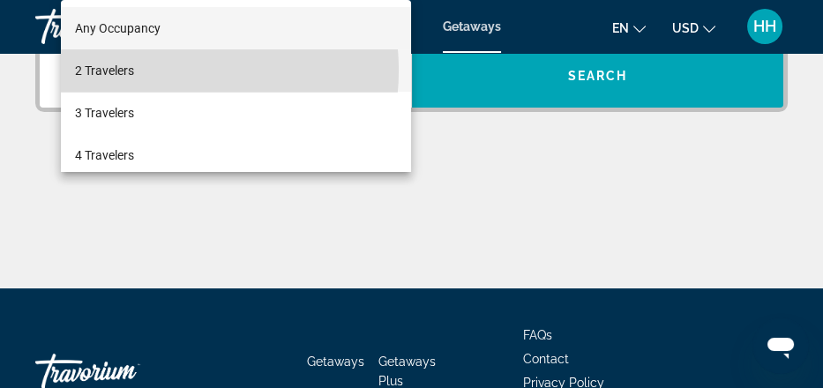
click at [161, 71] on mat-option "2 Travelers" at bounding box center [236, 70] width 351 height 42
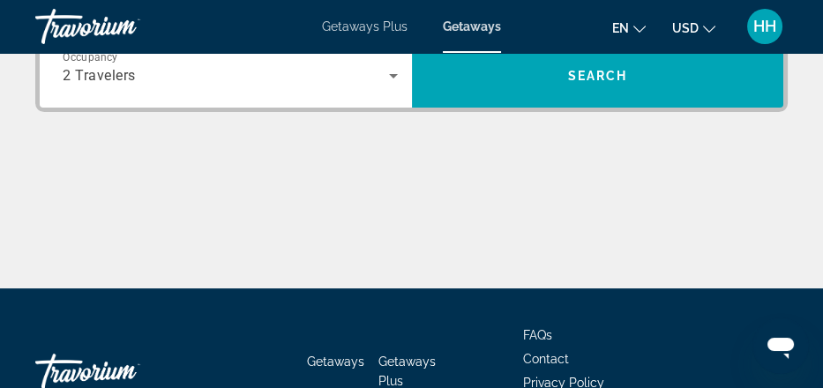
click at [533, 21] on span "All Start Months" at bounding box center [490, 12] width 108 height 17
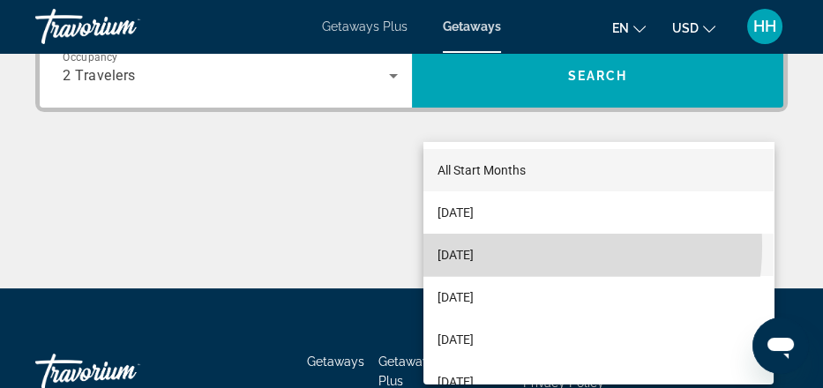
click at [474, 246] on span "[DATE]" at bounding box center [456, 254] width 36 height 21
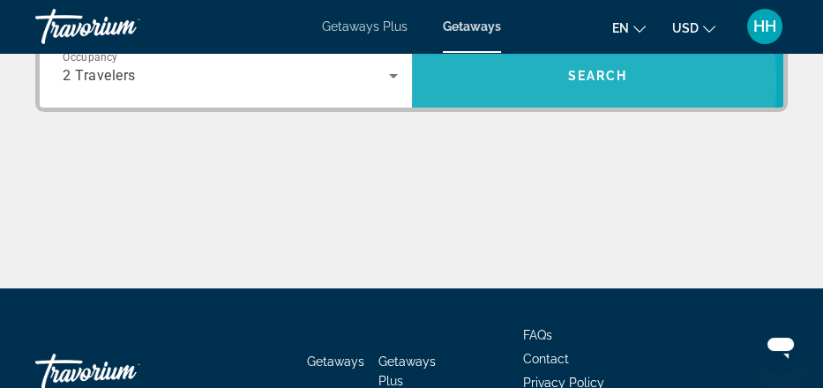
click at [530, 97] on span "Search widget" at bounding box center [598, 76] width 372 height 42
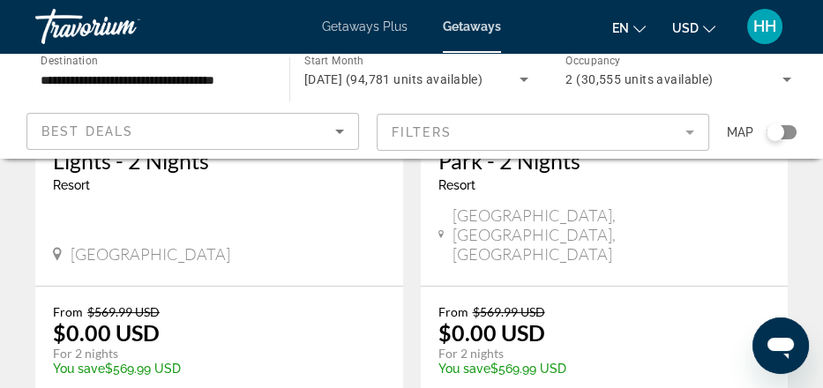
scroll to position [399, 0]
click at [776, 139] on div "Search widget" at bounding box center [782, 132] width 30 height 14
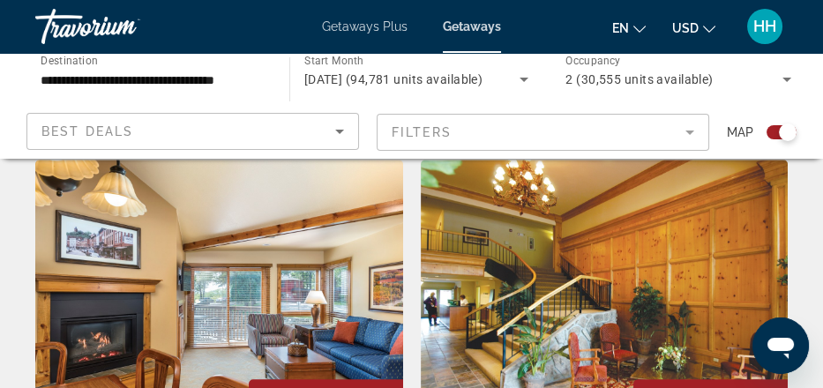
scroll to position [1100, 0]
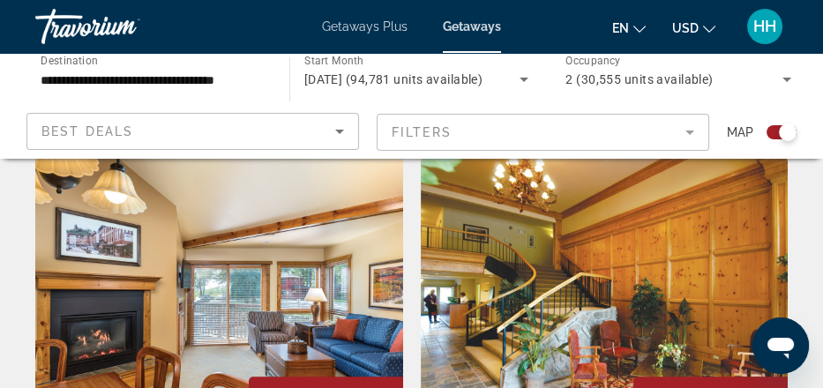
drag, startPoint x: 658, startPoint y: 260, endPoint x: 596, endPoint y: 119, distance: 154.5
click at [596, 104] on div "2 (30,555 units available)" at bounding box center [679, 79] width 226 height 49
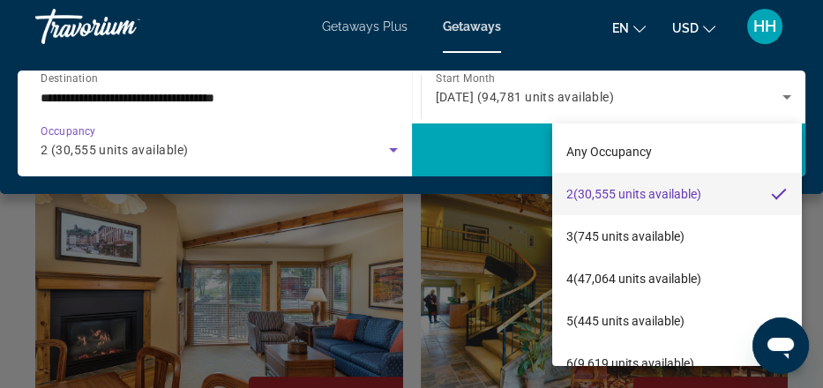
click at [378, 127] on div at bounding box center [411, 194] width 823 height 388
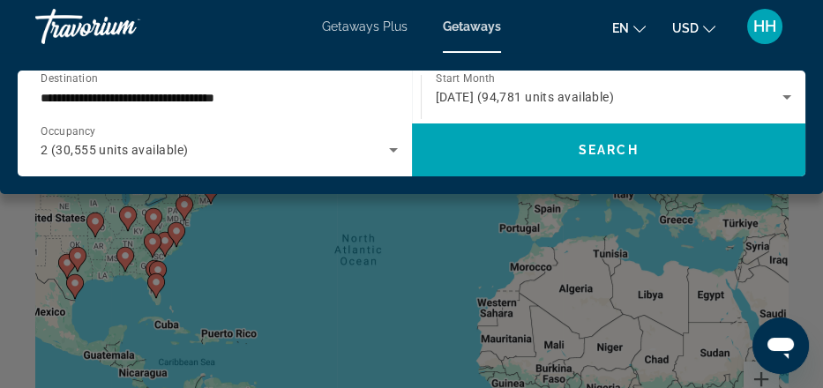
scroll to position [74, 0]
drag, startPoint x: 446, startPoint y: 335, endPoint x: 489, endPoint y: 338, distance: 43.3
click at [489, 338] on div "Main content" at bounding box center [411, 194] width 823 height 388
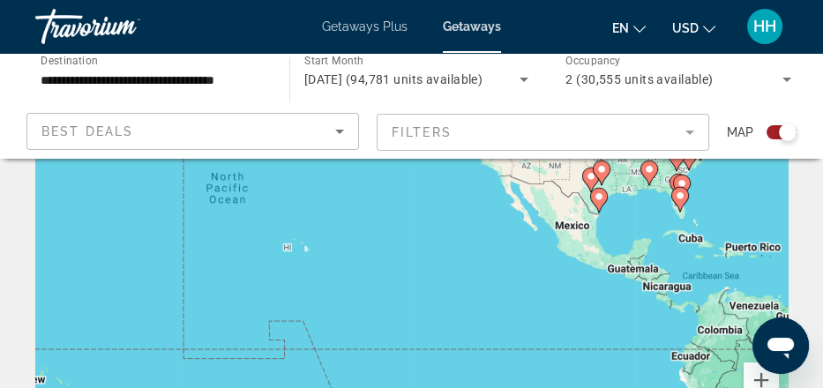
drag, startPoint x: 159, startPoint y: 314, endPoint x: 683, endPoint y: 229, distance: 531.2
click at [683, 189] on image "Main content" at bounding box center [682, 183] width 11 height 11
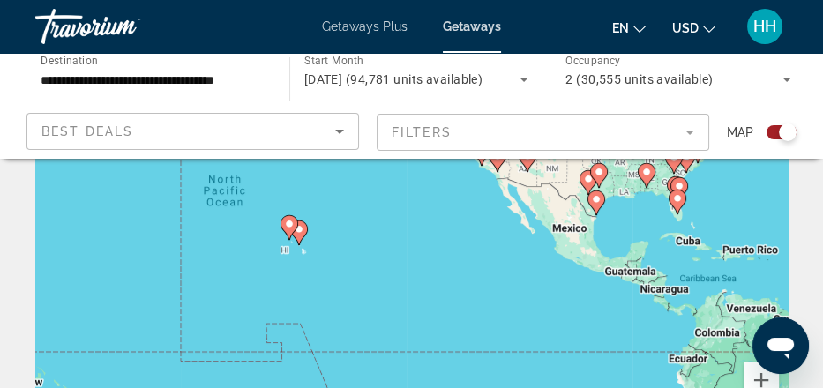
click at [432, 303] on div "To activate drag with keyboard, press Alt + Enter. Once in keyboard drag state,…" at bounding box center [411, 278] width 753 height 353
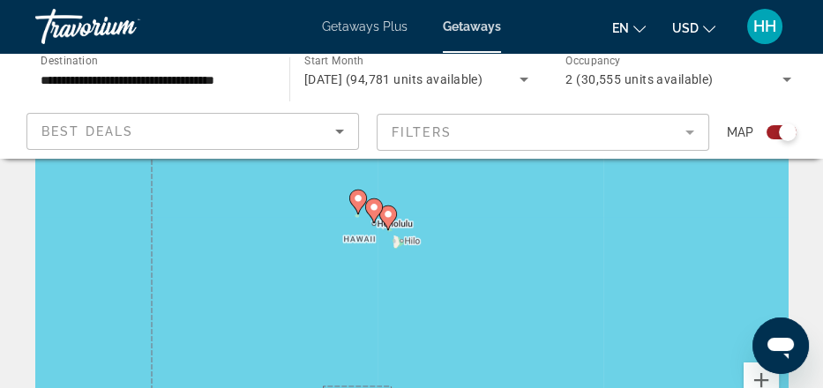
drag, startPoint x: 335, startPoint y: 304, endPoint x: 564, endPoint y: 304, distance: 228.6
click at [564, 304] on div "To activate drag with keyboard, press Alt + Enter. Once in keyboard drag state,…" at bounding box center [411, 278] width 753 height 353
click at [490, 301] on div "To activate drag with keyboard, press Alt + Enter. Once in keyboard drag state,…" at bounding box center [411, 278] width 753 height 353
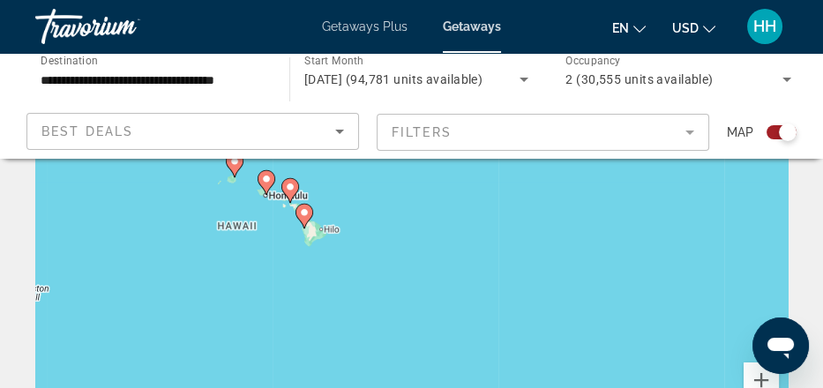
click at [490, 301] on div "To activate drag with keyboard, press Alt + Enter. Once in keyboard drag state,…" at bounding box center [411, 278] width 753 height 353
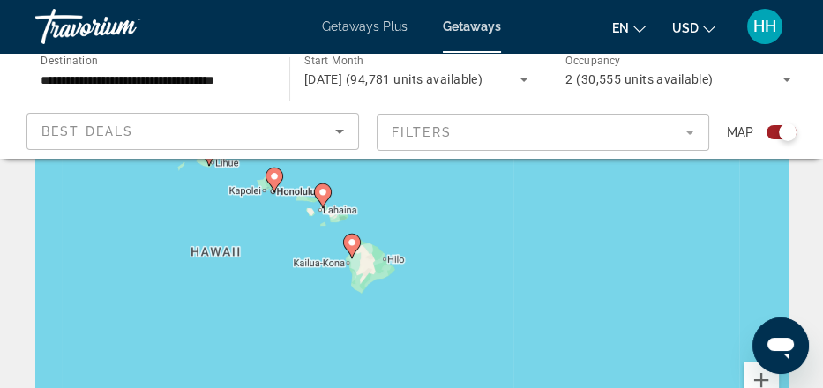
drag, startPoint x: 367, startPoint y: 334, endPoint x: 605, endPoint y: 395, distance: 245.7
click at [605, 314] on html "**********" at bounding box center [411, 120] width 823 height 388
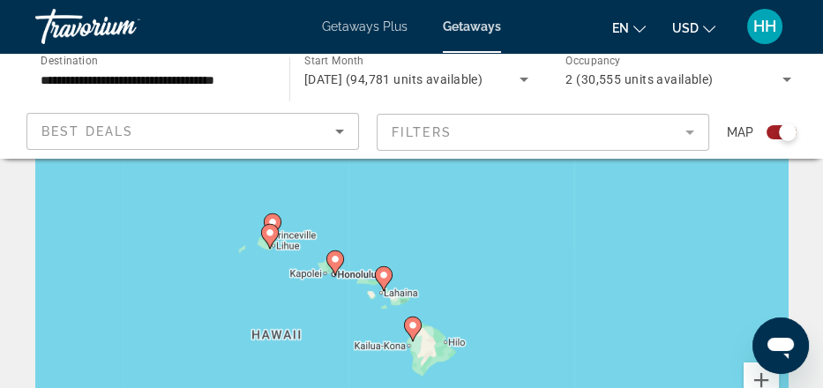
drag, startPoint x: 292, startPoint y: 295, endPoint x: 356, endPoint y: 377, distance: 103.8
click at [356, 377] on div "To activate drag with keyboard, press Alt + Enter. Once in keyboard drag state,…" at bounding box center [411, 278] width 753 height 353
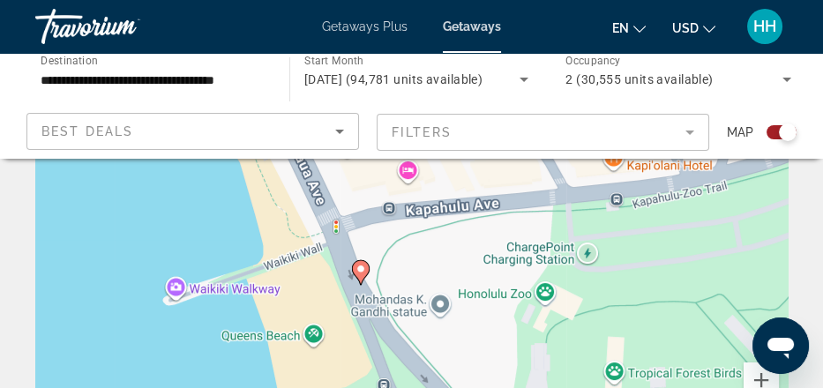
click at [361, 274] on image "Main content" at bounding box center [361, 269] width 11 height 11
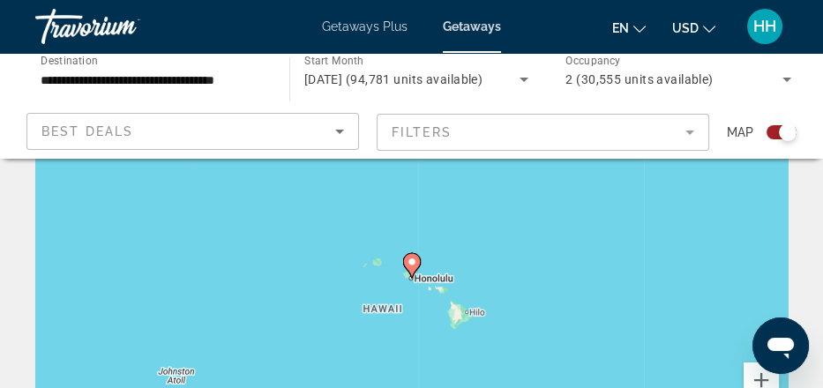
click at [442, 296] on div "To navigate, press the arrow keys. To activate drag with keyboard, press Alt + …" at bounding box center [411, 278] width 753 height 353
click at [442, 296] on div "To activate drag with keyboard, press Alt + Enter. Once in keyboard drag state,…" at bounding box center [411, 278] width 753 height 353
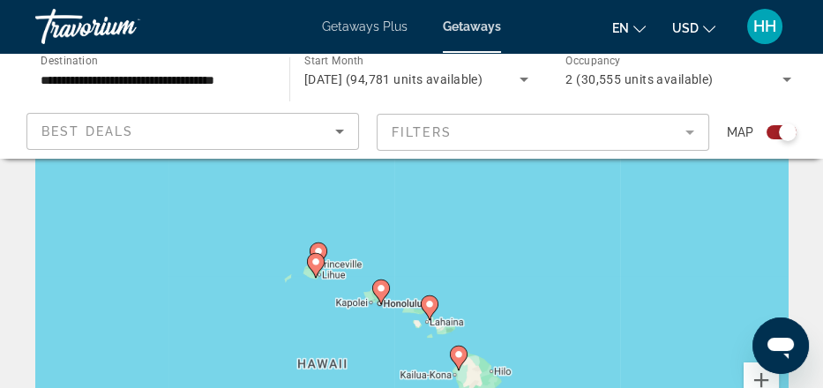
click at [442, 296] on div "To activate drag with keyboard, press Alt + Enter. Once in keyboard drag state,…" at bounding box center [411, 278] width 753 height 353
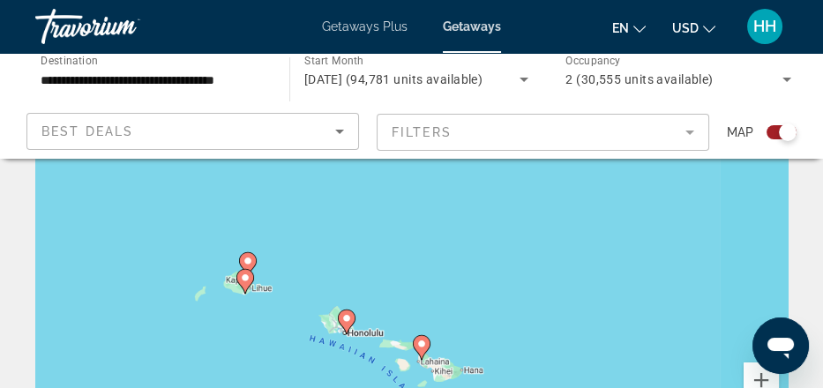
click at [442, 296] on div "To activate drag with keyboard, press Alt + Enter. Once in keyboard drag state,…" at bounding box center [411, 278] width 753 height 353
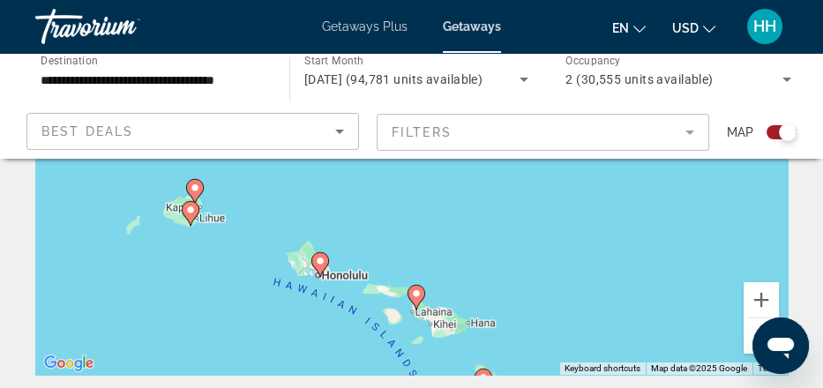
scroll to position [168, 0]
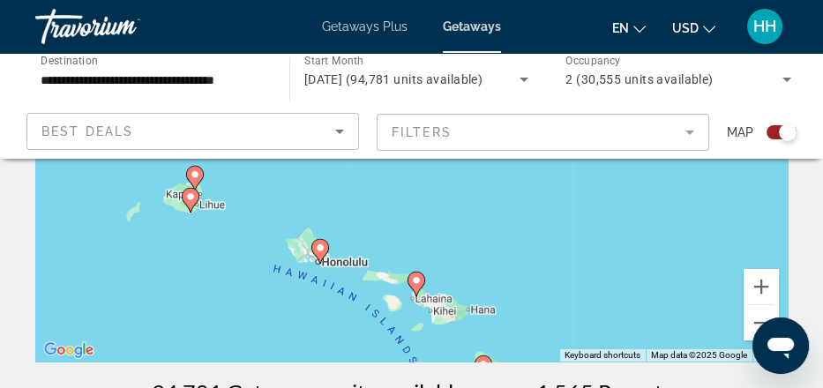
click at [370, 262] on div "To activate drag with keyboard, press Alt + Enter. Once in keyboard drag state,…" at bounding box center [411, 185] width 753 height 353
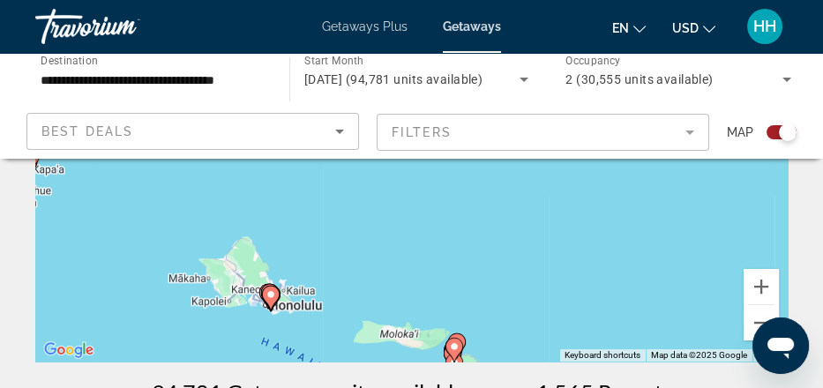
click at [370, 262] on div "To activate drag with keyboard, press Alt + Enter. Once in keyboard drag state,…" at bounding box center [411, 185] width 753 height 353
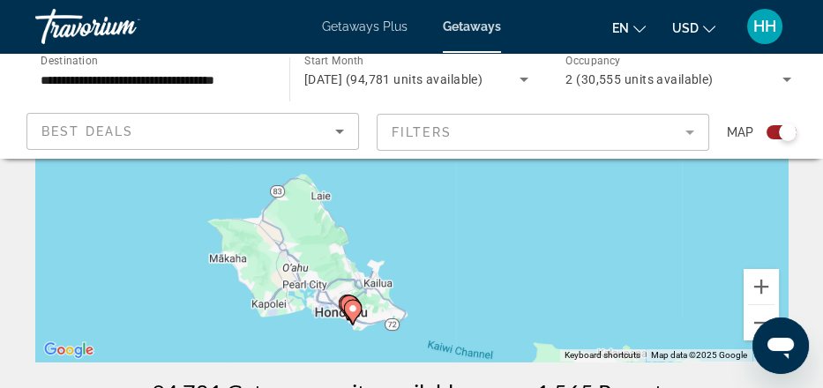
drag, startPoint x: 278, startPoint y: 343, endPoint x: 461, endPoint y: 262, distance: 199.9
click at [461, 262] on div "To activate drag with keyboard, press Alt + Enter. Once in keyboard drag state,…" at bounding box center [411, 185] width 753 height 353
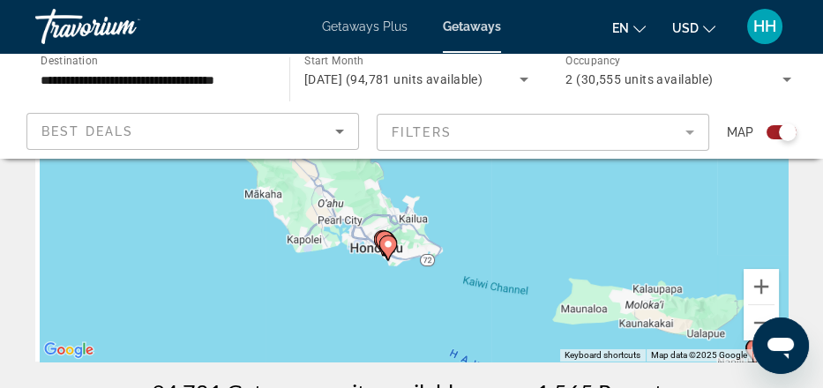
drag, startPoint x: 393, startPoint y: 332, endPoint x: 429, endPoint y: 265, distance: 76.2
click at [429, 265] on div "To activate drag with keyboard, press Alt + Enter. Once in keyboard drag state,…" at bounding box center [411, 185] width 753 height 353
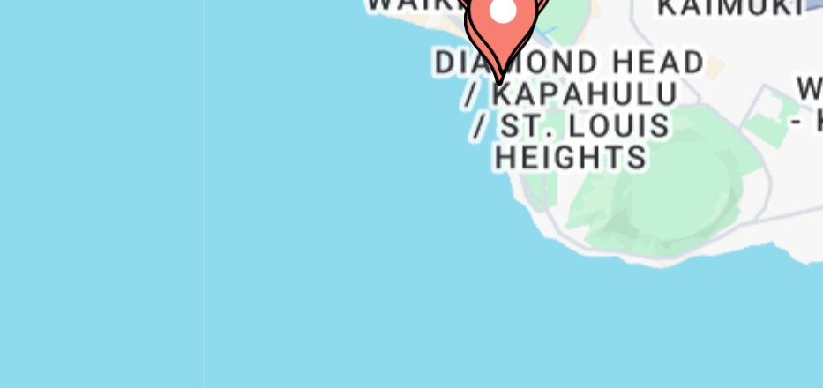
click at [403, 323] on div "To activate drag with keyboard, press Alt + Enter. Once in keyboard drag state,…" at bounding box center [411, 185] width 753 height 353
click at [424, 261] on image "Main content" at bounding box center [424, 256] width 11 height 11
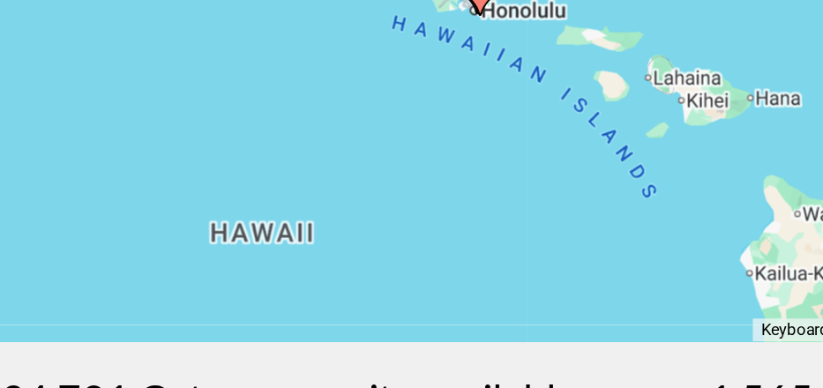
scroll to position [167, 0]
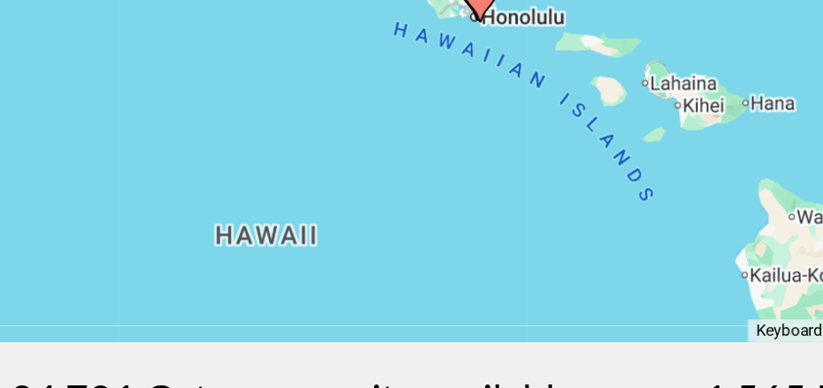
click at [410, 175] on image "Main content" at bounding box center [412, 169] width 11 height 11
type input "**********"
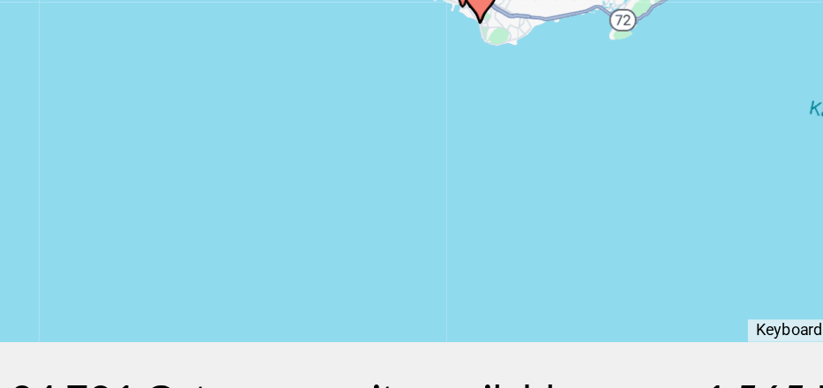
click at [410, 175] on image "Main content" at bounding box center [412, 169] width 11 height 11
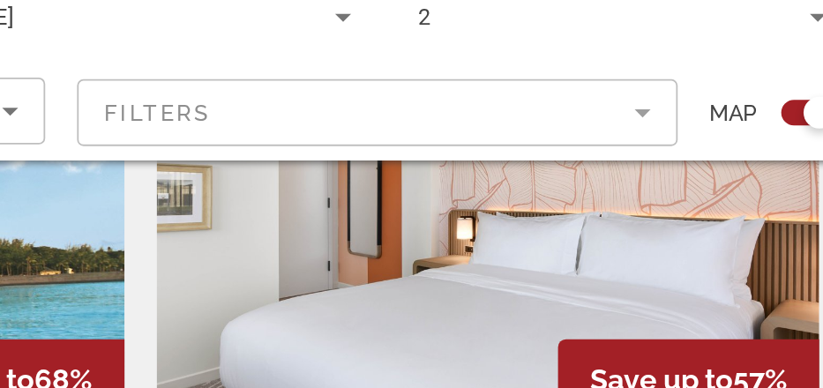
scroll to position [1937, 0]
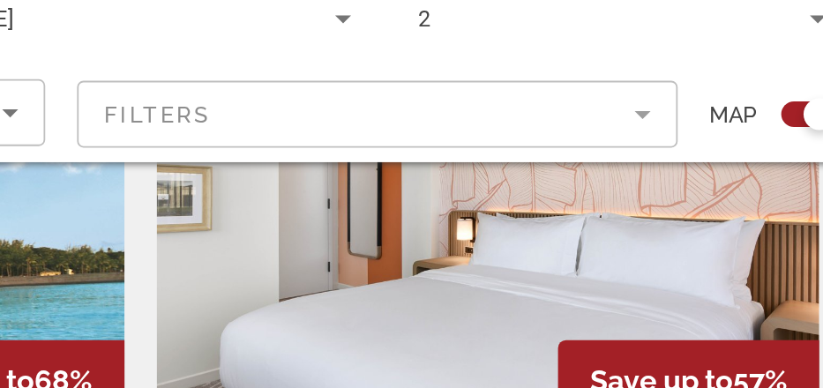
drag, startPoint x: 595, startPoint y: 138, endPoint x: 566, endPoint y: 242, distance: 108.1
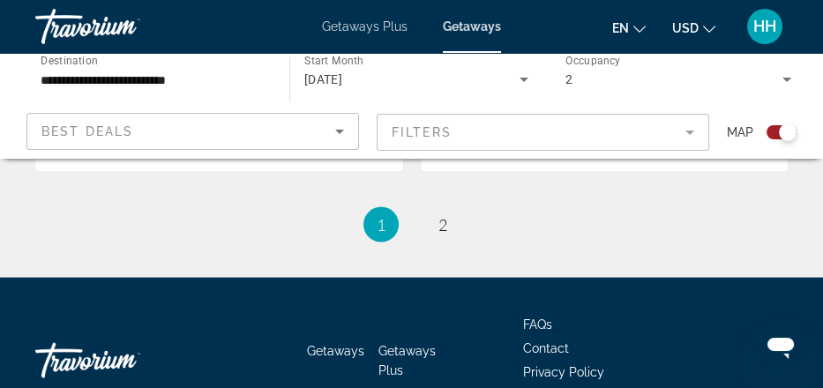
scroll to position [4431, 0]
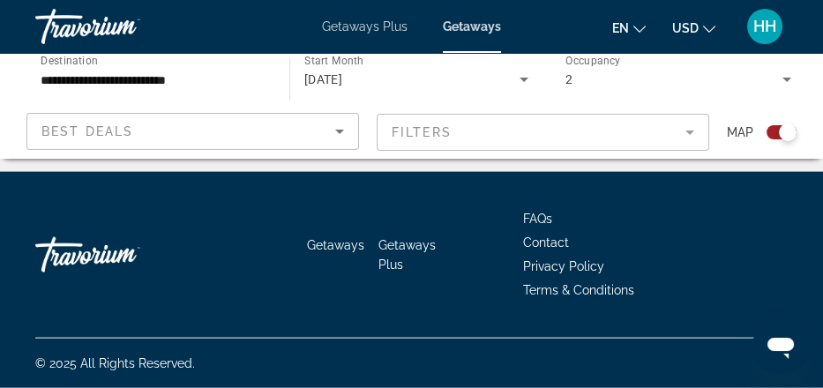
scroll to position [5378, 0]
click at [447, 129] on span "2" at bounding box center [443, 118] width 9 height 19
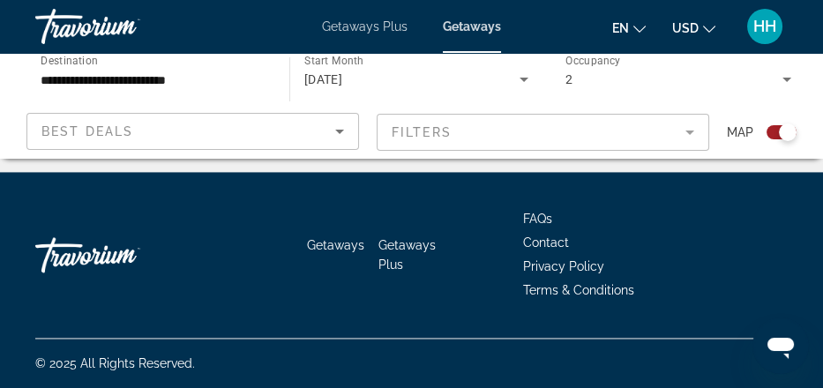
scroll to position [3713, 0]
click at [377, 129] on span "1" at bounding box center [381, 118] width 9 height 19
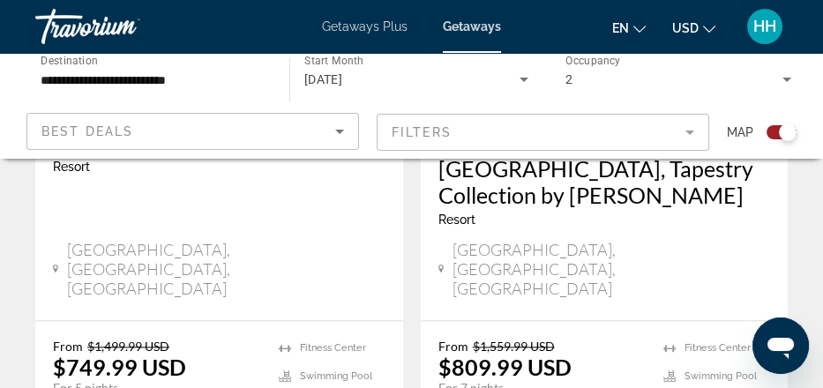
scroll to position [2798, 0]
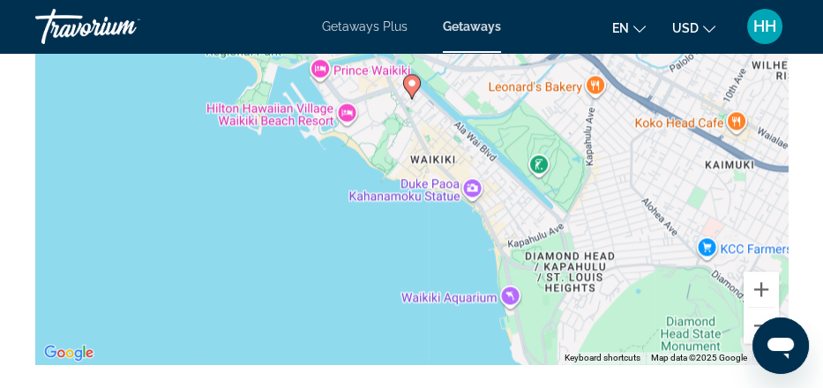
scroll to position [2865, 0]
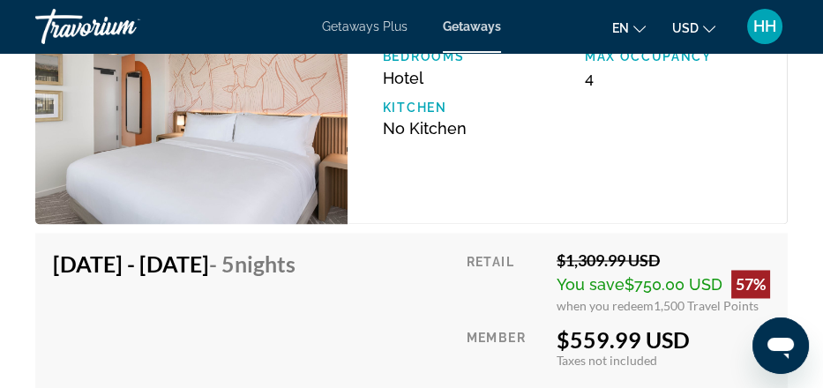
scroll to position [3470, 0]
